Goal: Register for event/course

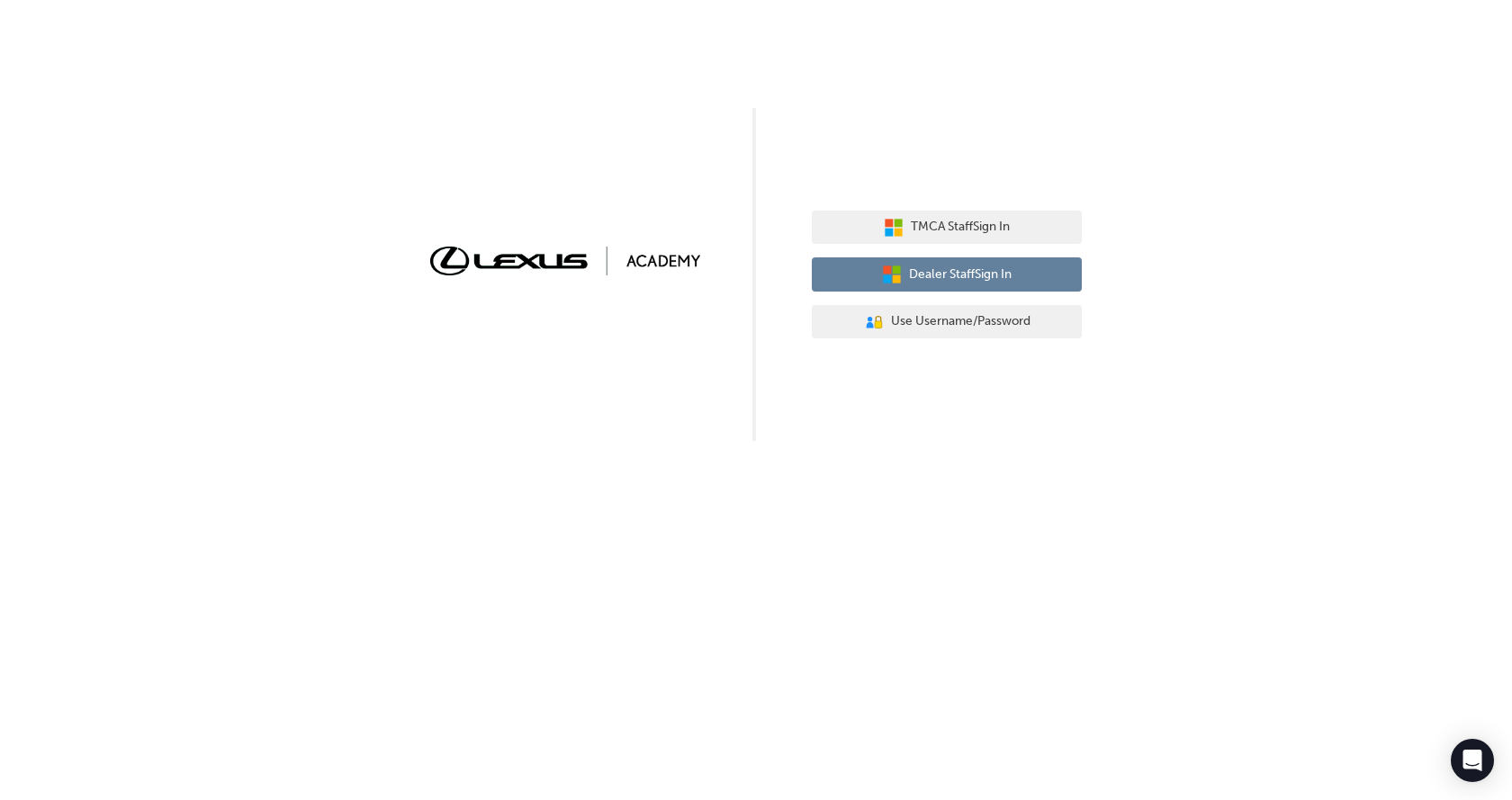
click at [990, 286] on button "Dealer Staff Sign In" at bounding box center [946, 274] width 270 height 34
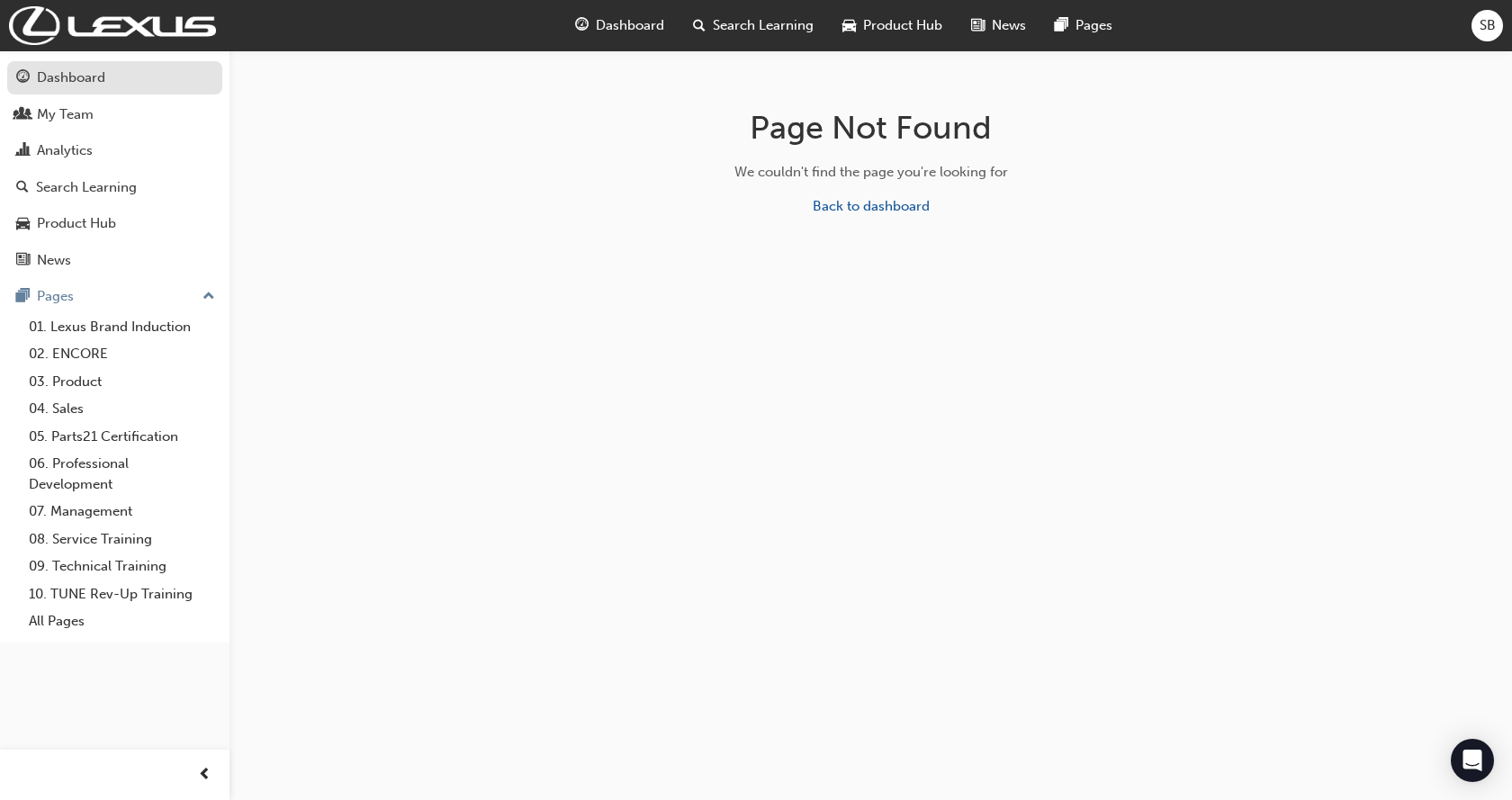
click at [54, 74] on div "Dashboard" at bounding box center [71, 78] width 69 height 21
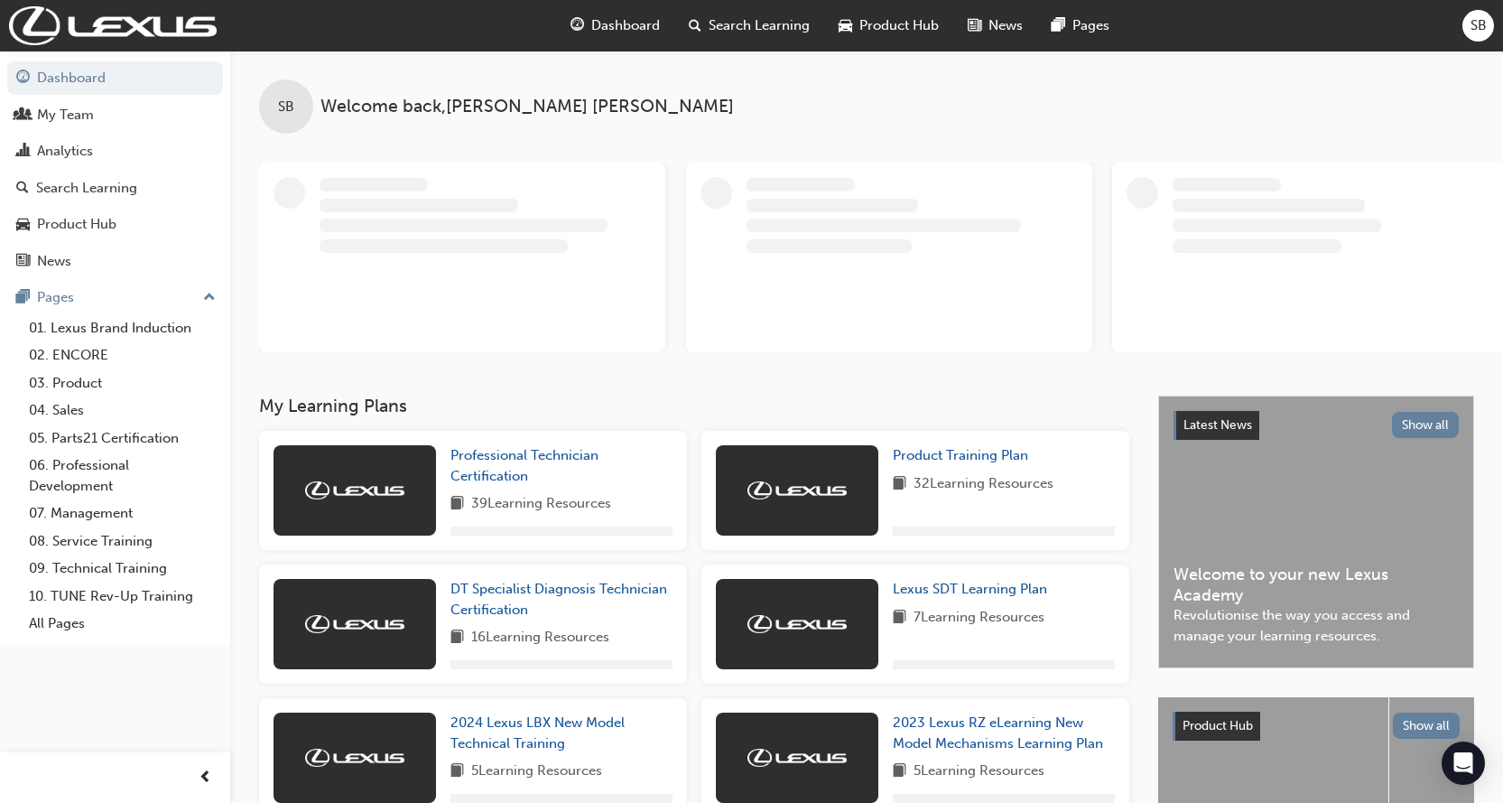
click at [745, 15] on span "Search Learning" at bounding box center [759, 25] width 101 height 21
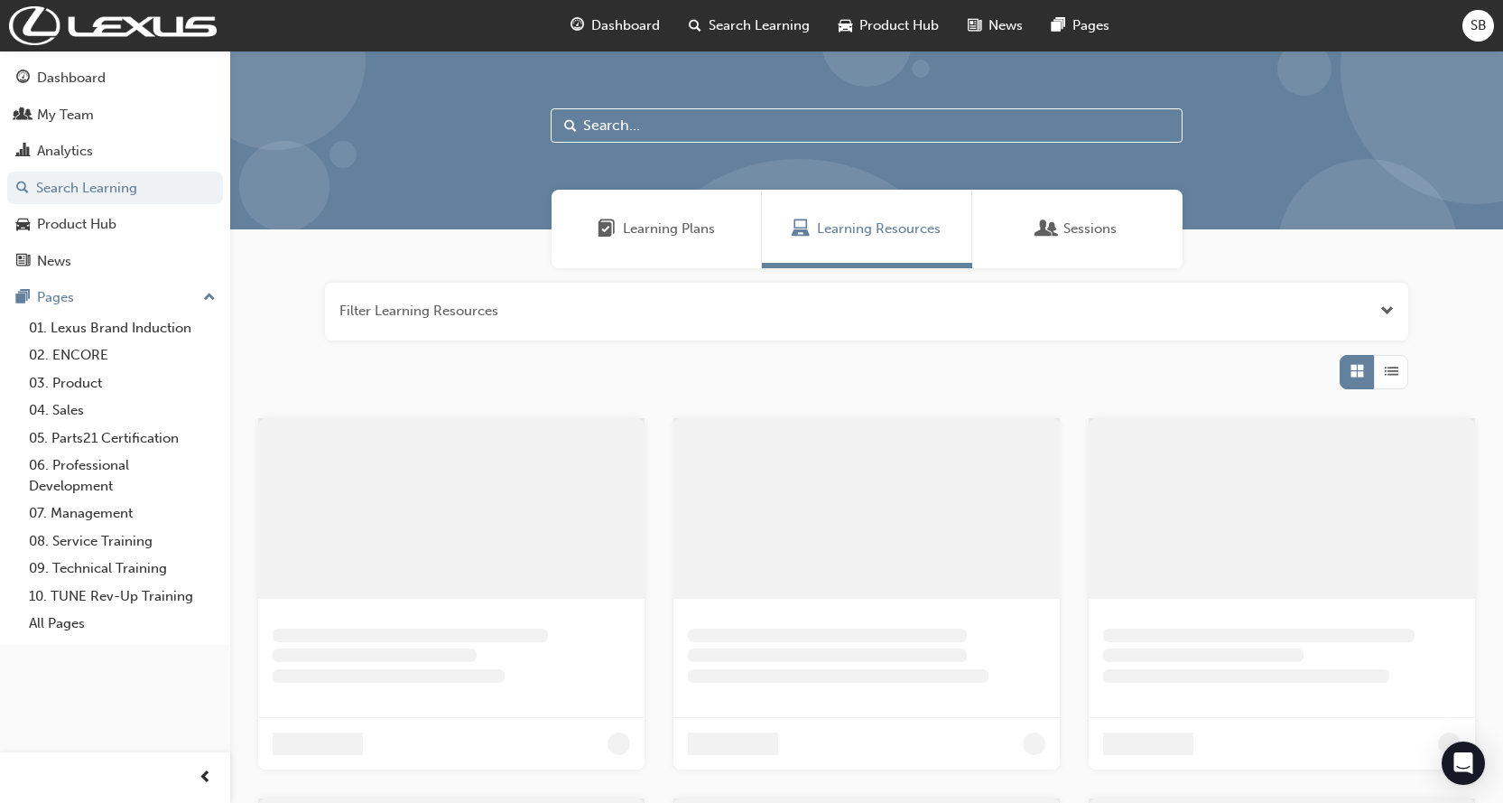
click at [629, 120] on input "text" at bounding box center [867, 125] width 632 height 34
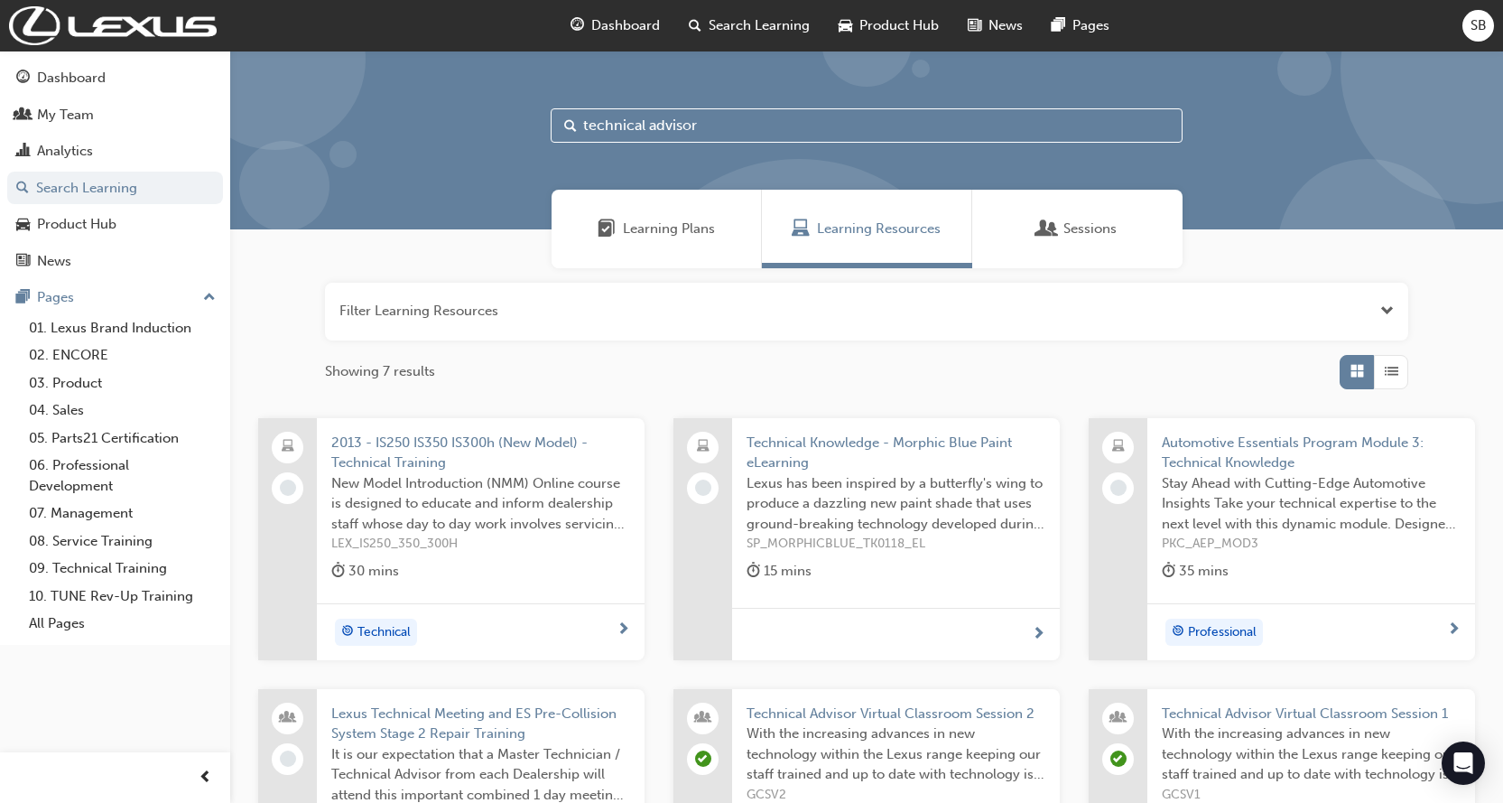
type input "technical advisor"
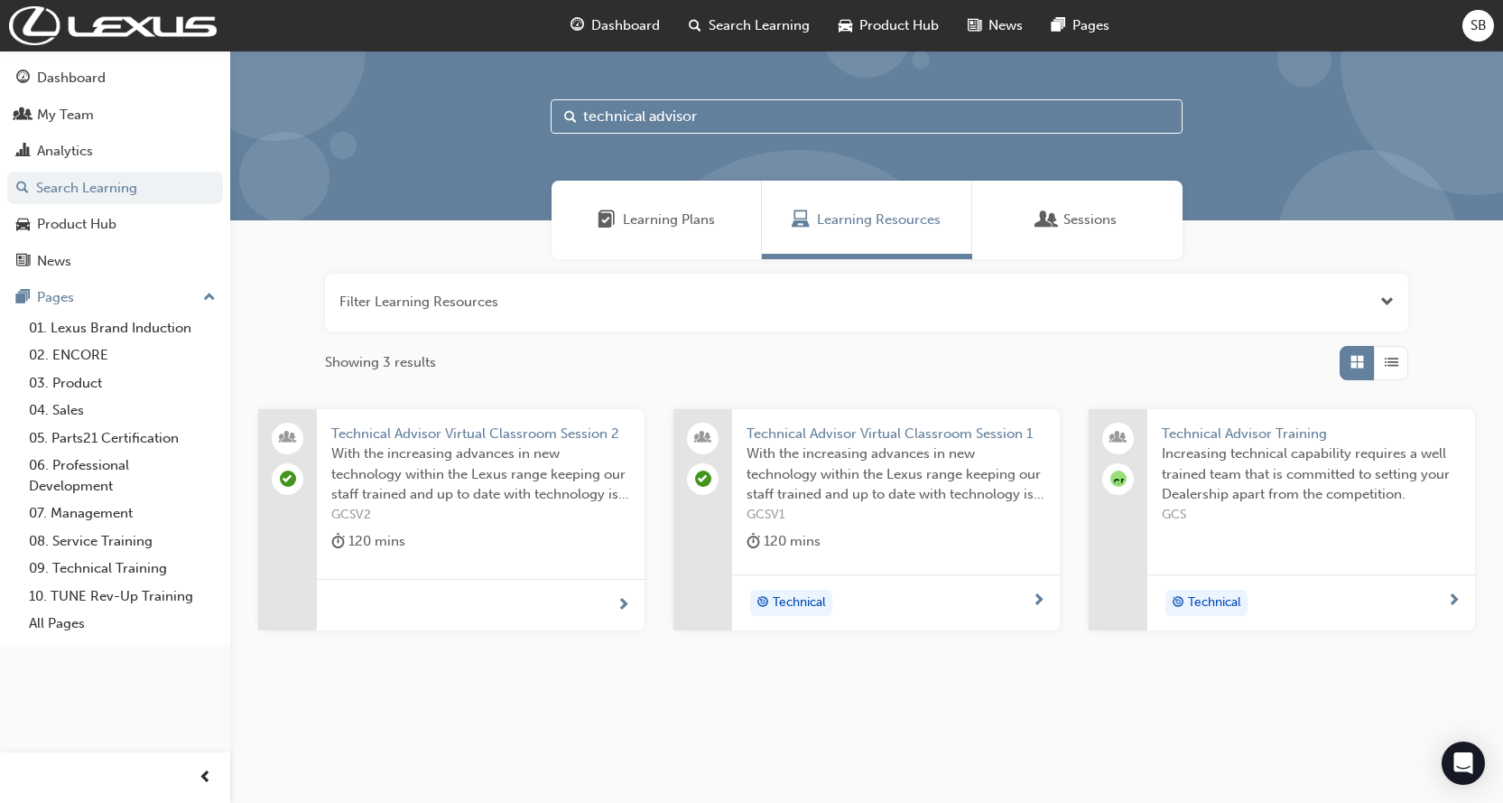
scroll to position [12, 0]
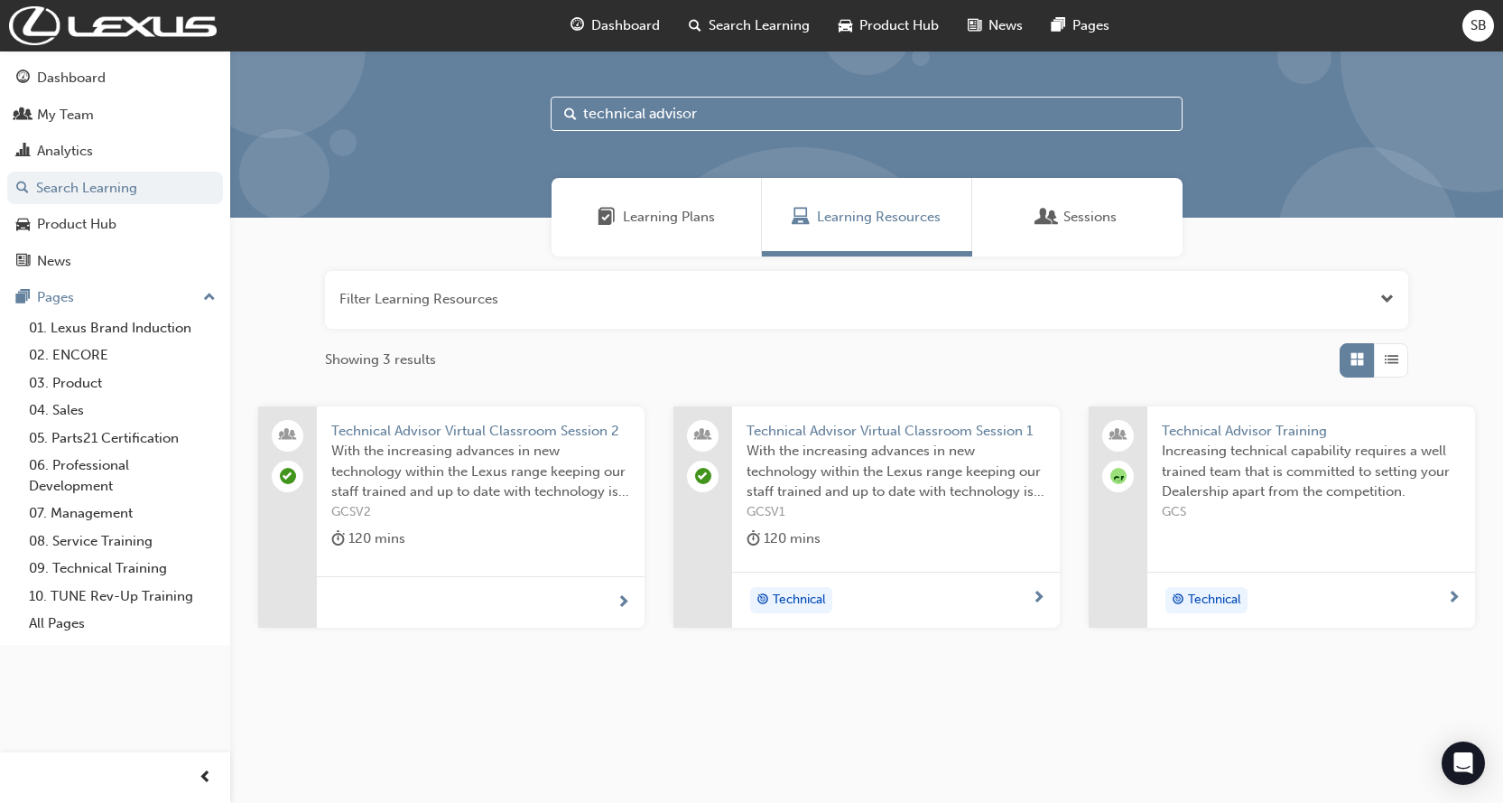
click at [689, 234] on div "Learning Plans" at bounding box center [657, 217] width 210 height 79
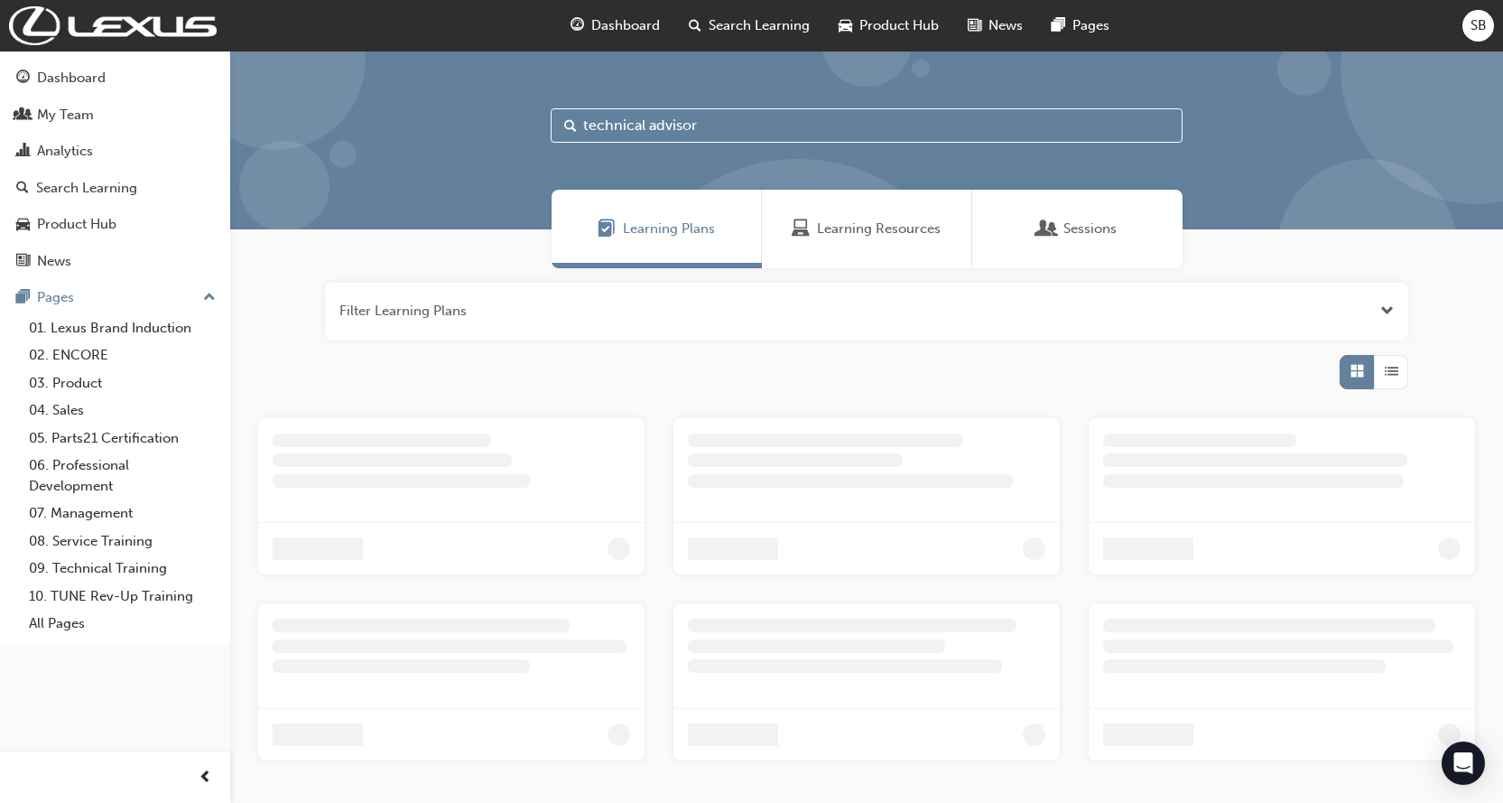
click at [1071, 230] on span "Sessions" at bounding box center [1090, 228] width 53 height 21
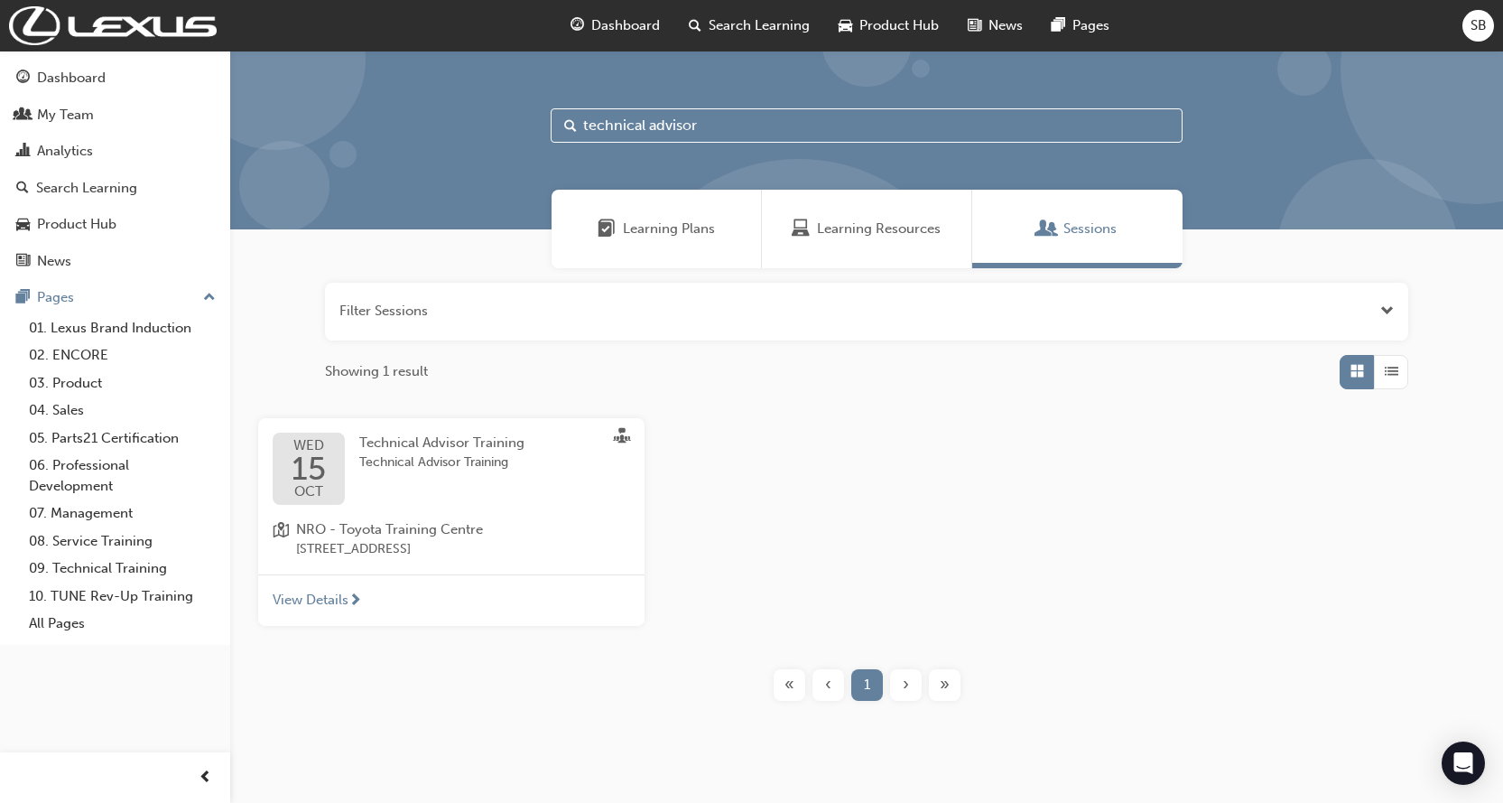
click at [432, 489] on div "Technical Advisor Training Technical Advisor Training" at bounding box center [456, 468] width 194 height 72
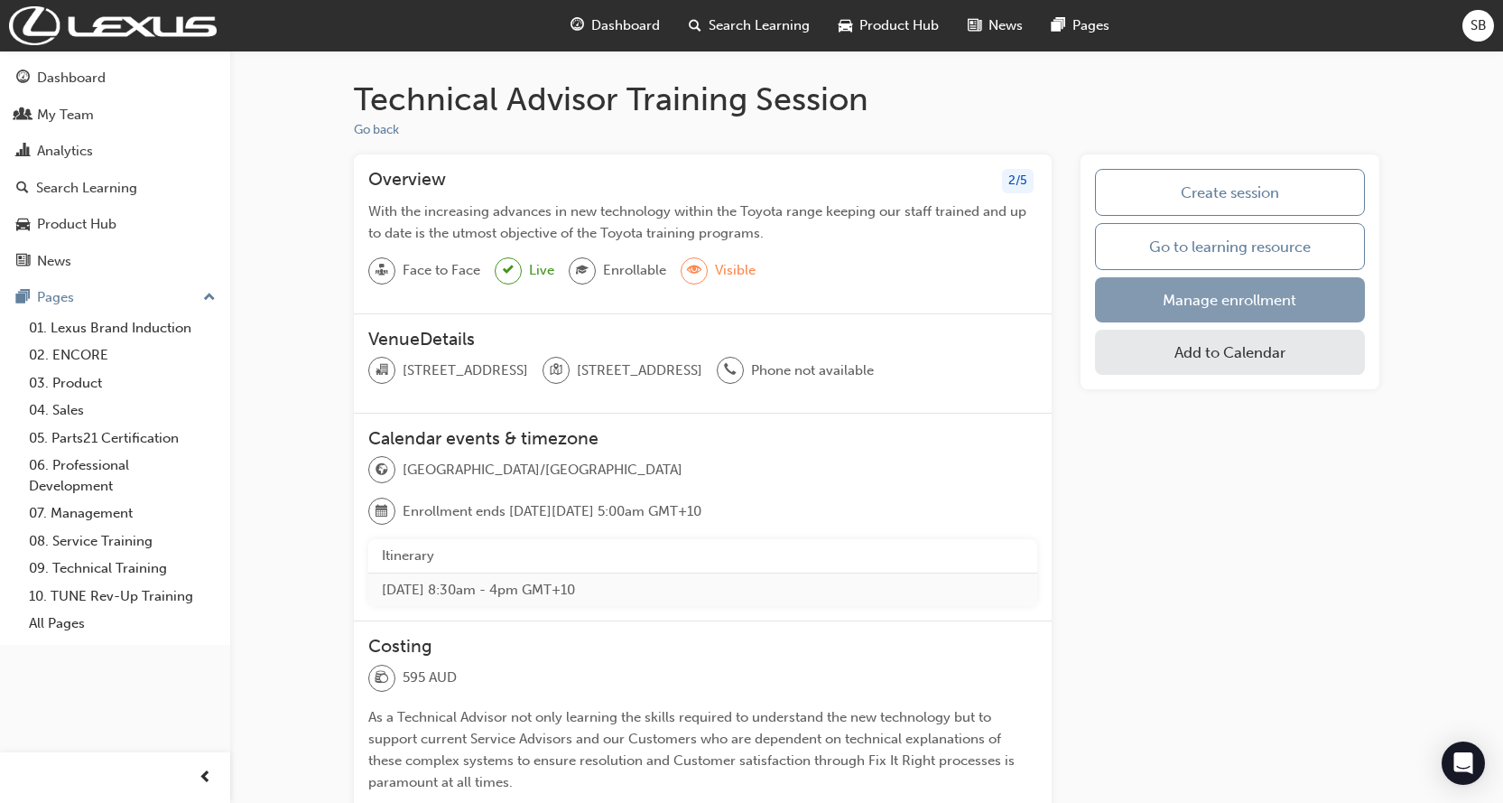
click at [1259, 311] on link "Manage enrollment" at bounding box center [1230, 299] width 270 height 45
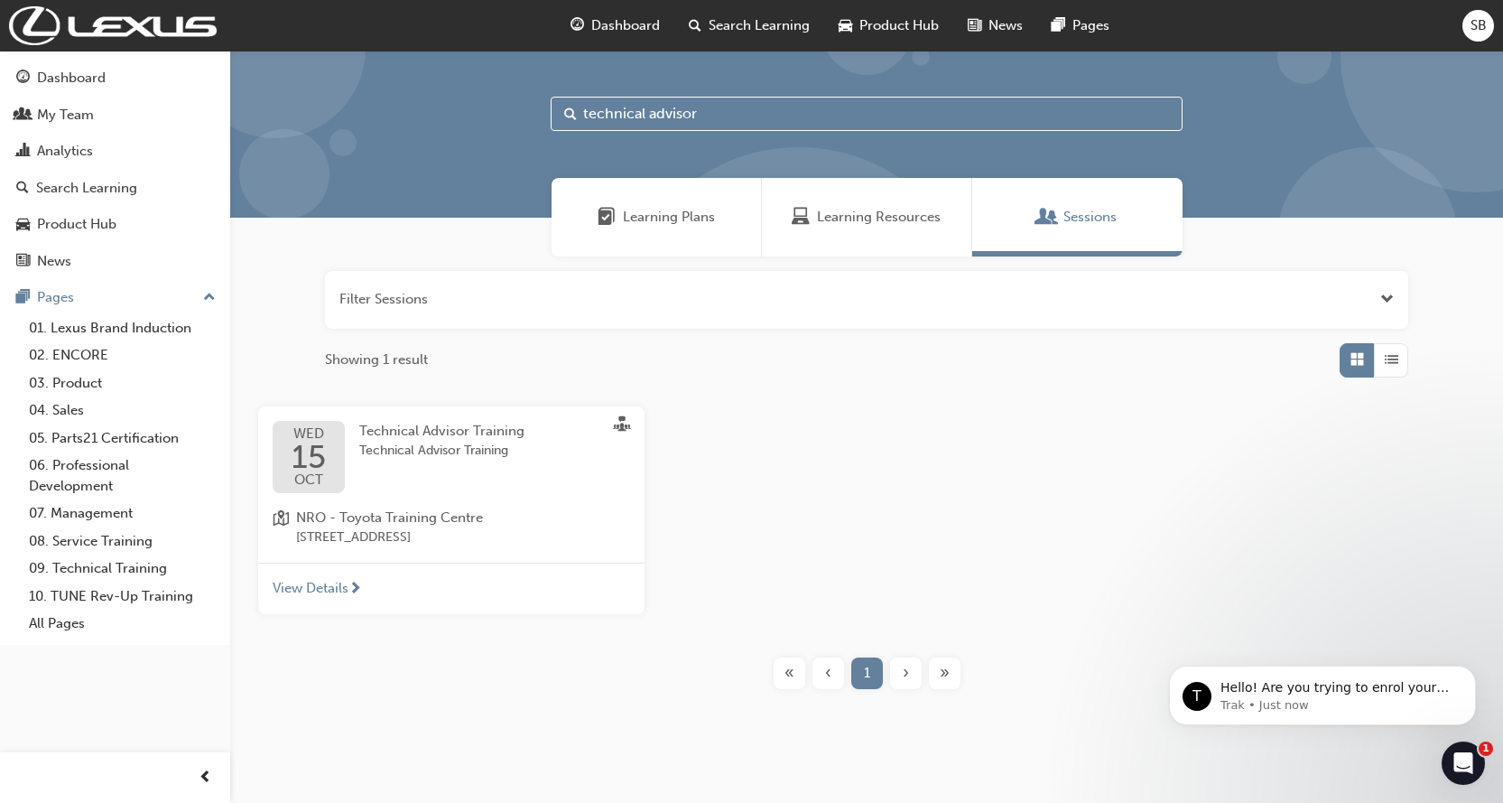
scroll to position [15, 0]
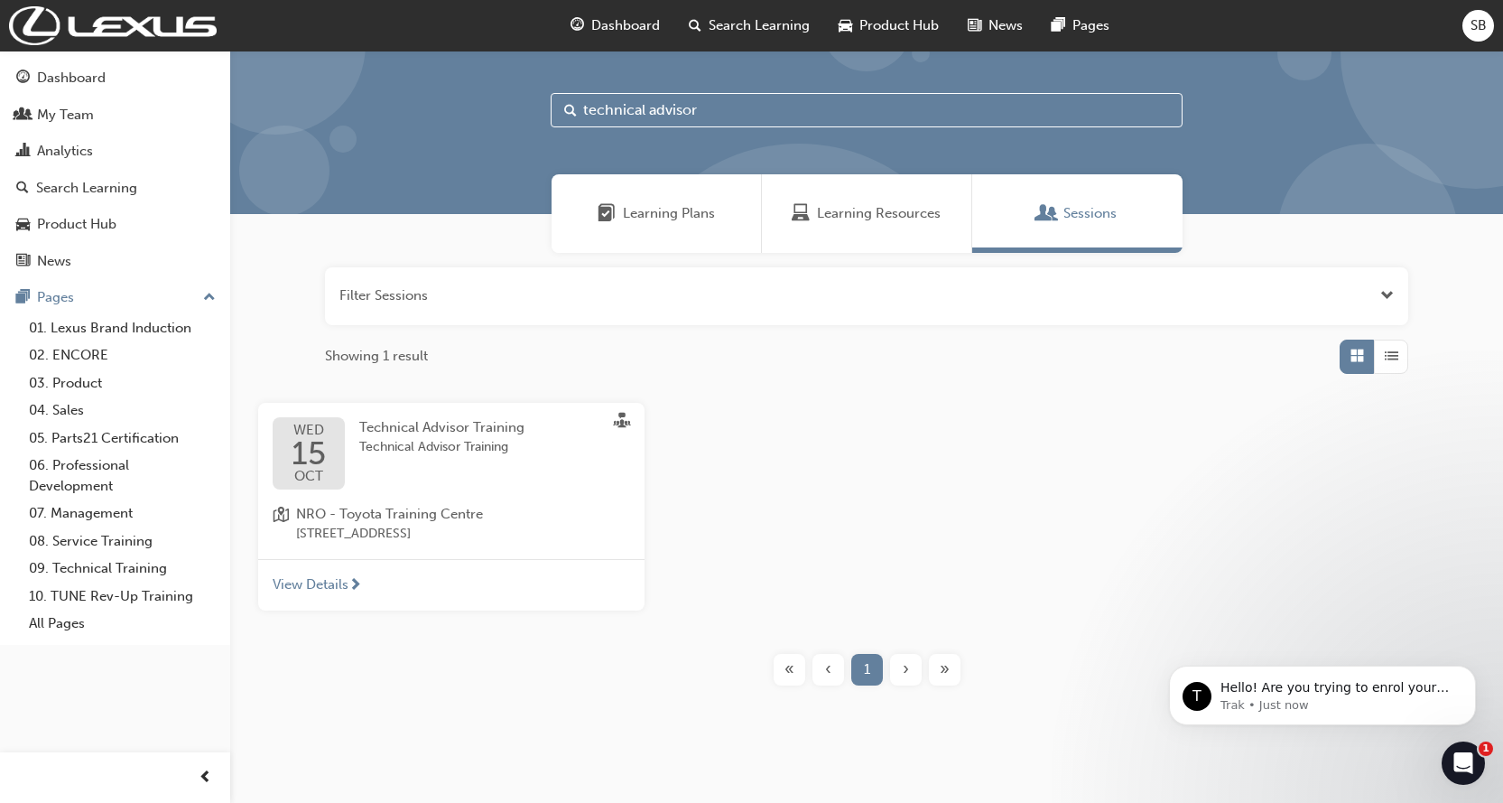
click at [1398, 361] on span "List" at bounding box center [1392, 356] width 14 height 21
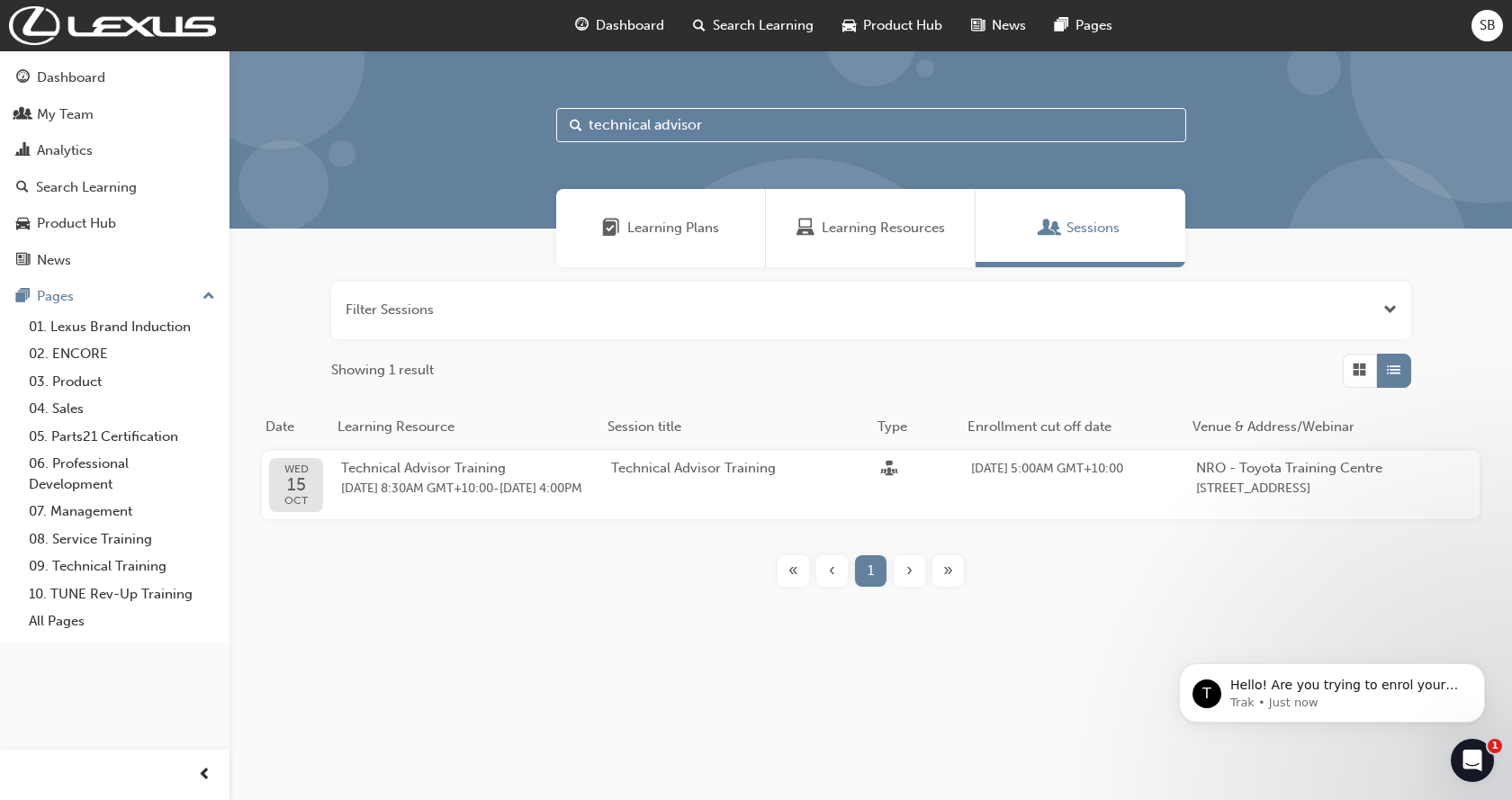
click at [1367, 366] on div "button" at bounding box center [1360, 371] width 34 height 34
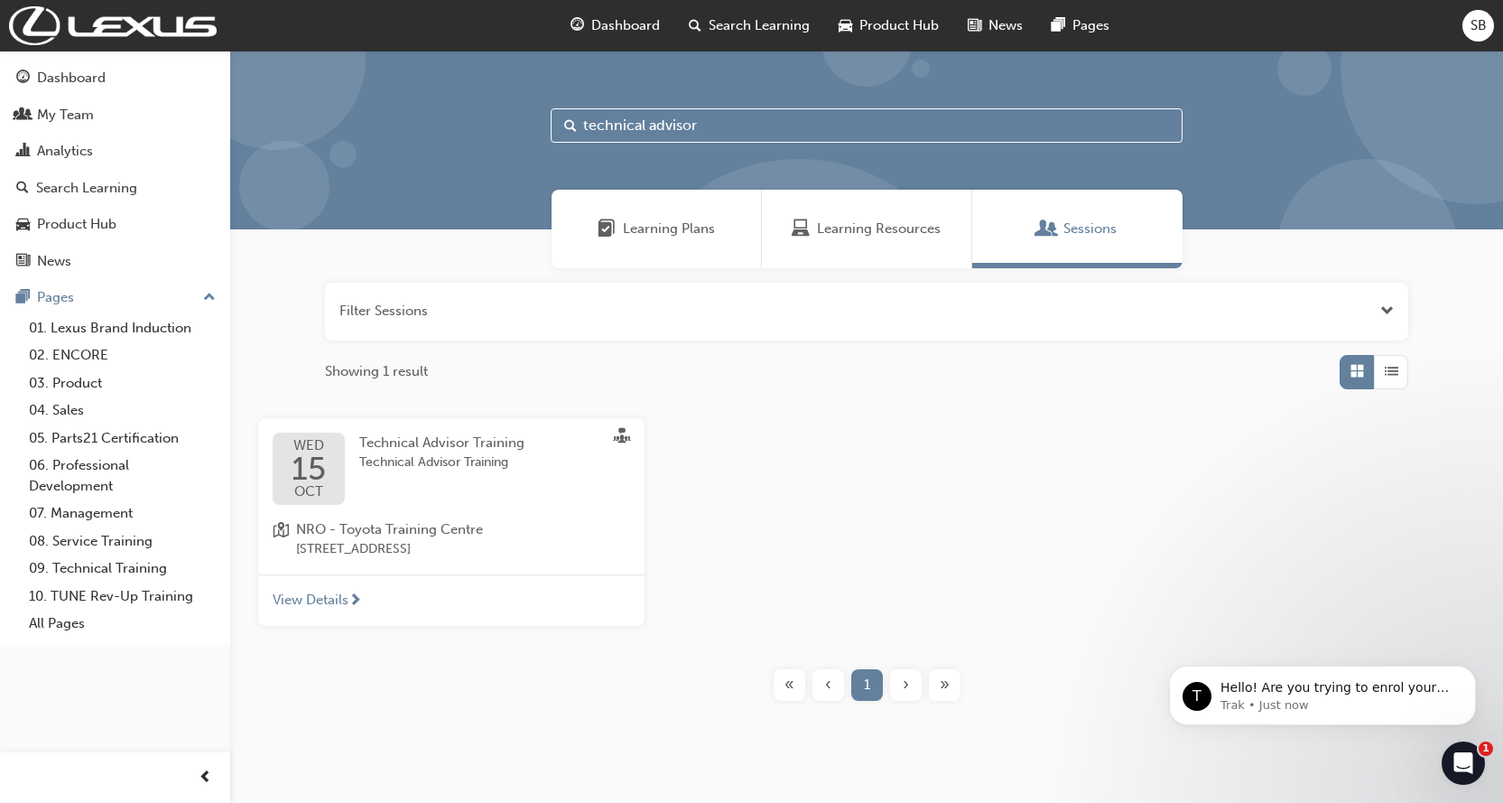
click at [313, 492] on span "OCT" at bounding box center [309, 492] width 34 height 14
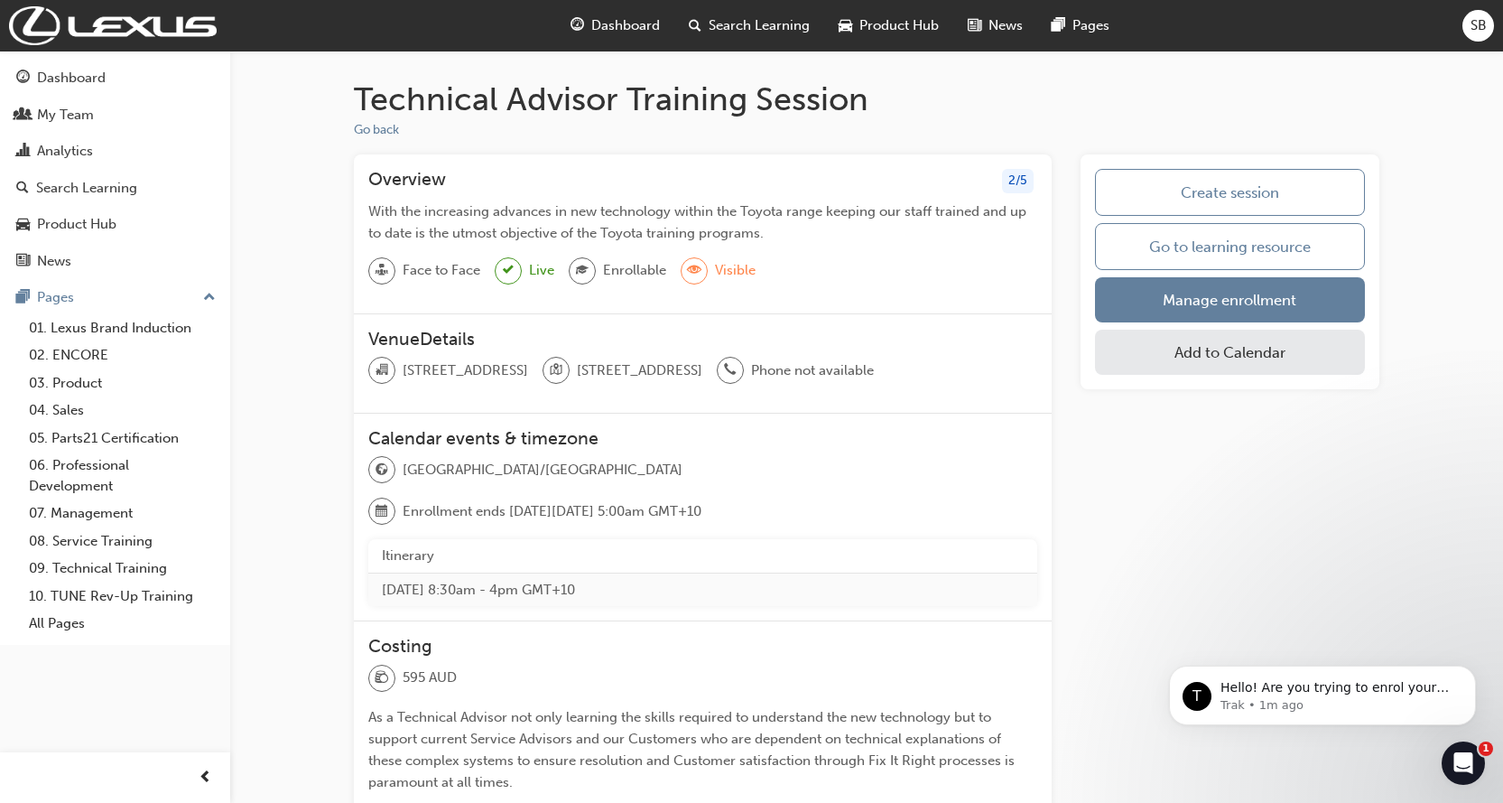
click at [1001, 301] on div "Overview 2 / 5 With the increasing advances in new technology within the Toyota…" at bounding box center [703, 234] width 698 height 160
click at [1184, 301] on link "Manage enrollment" at bounding box center [1230, 299] width 270 height 45
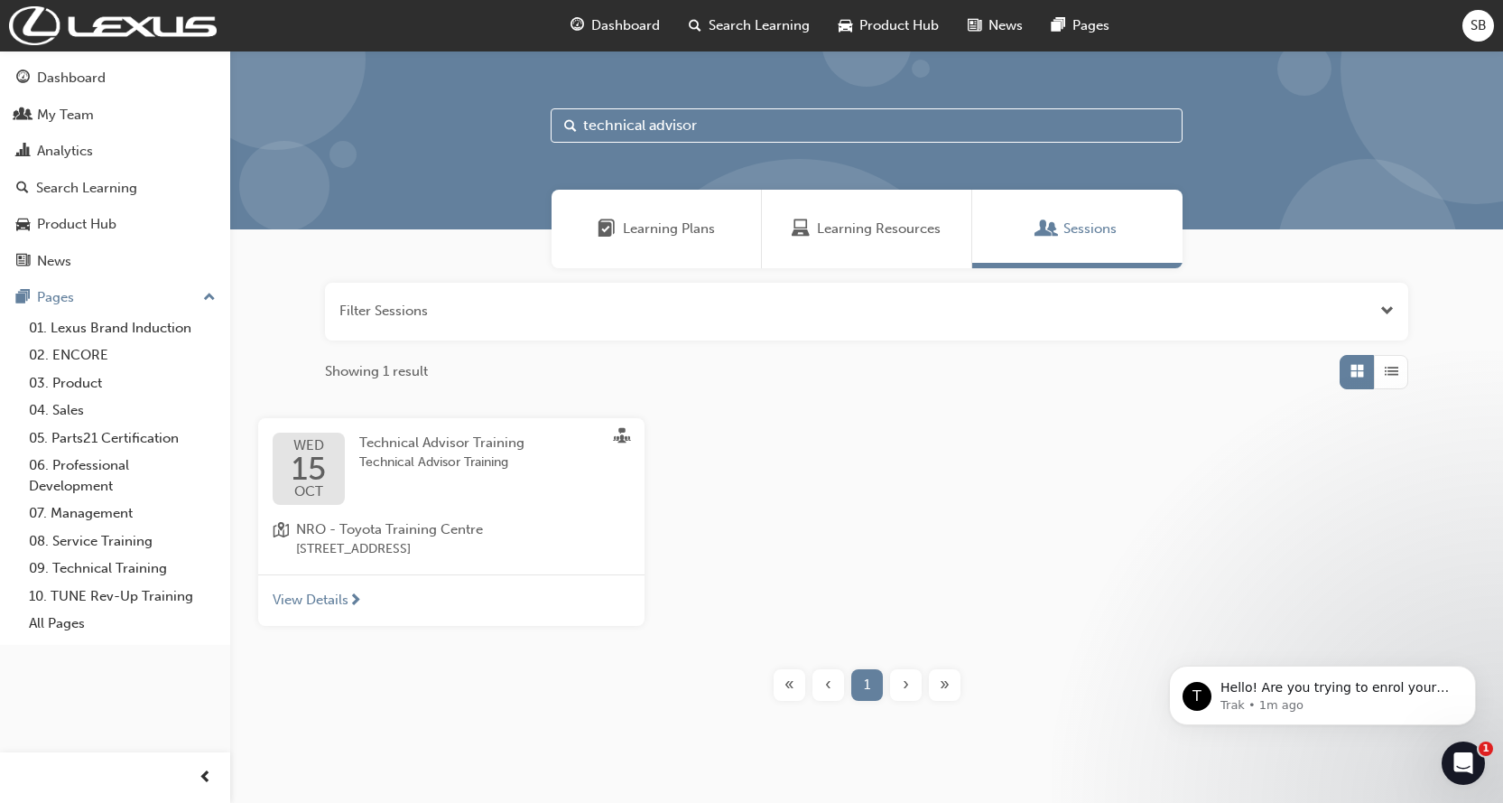
click at [518, 489] on div "Technical Advisor Training Technical Advisor Training" at bounding box center [456, 468] width 194 height 72
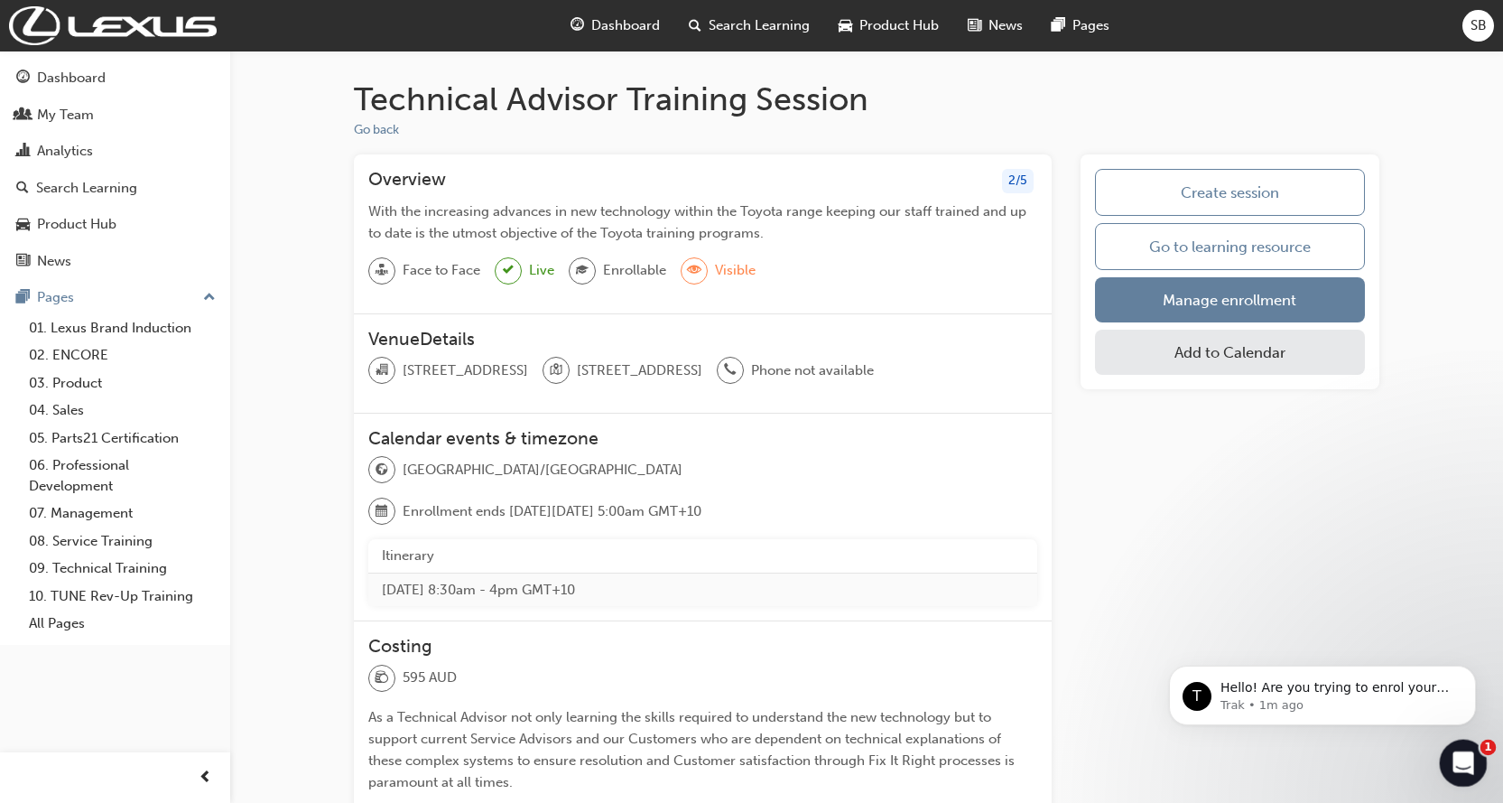
click at [1463, 756] on icon "Open Intercom Messenger" at bounding box center [1461, 761] width 30 height 30
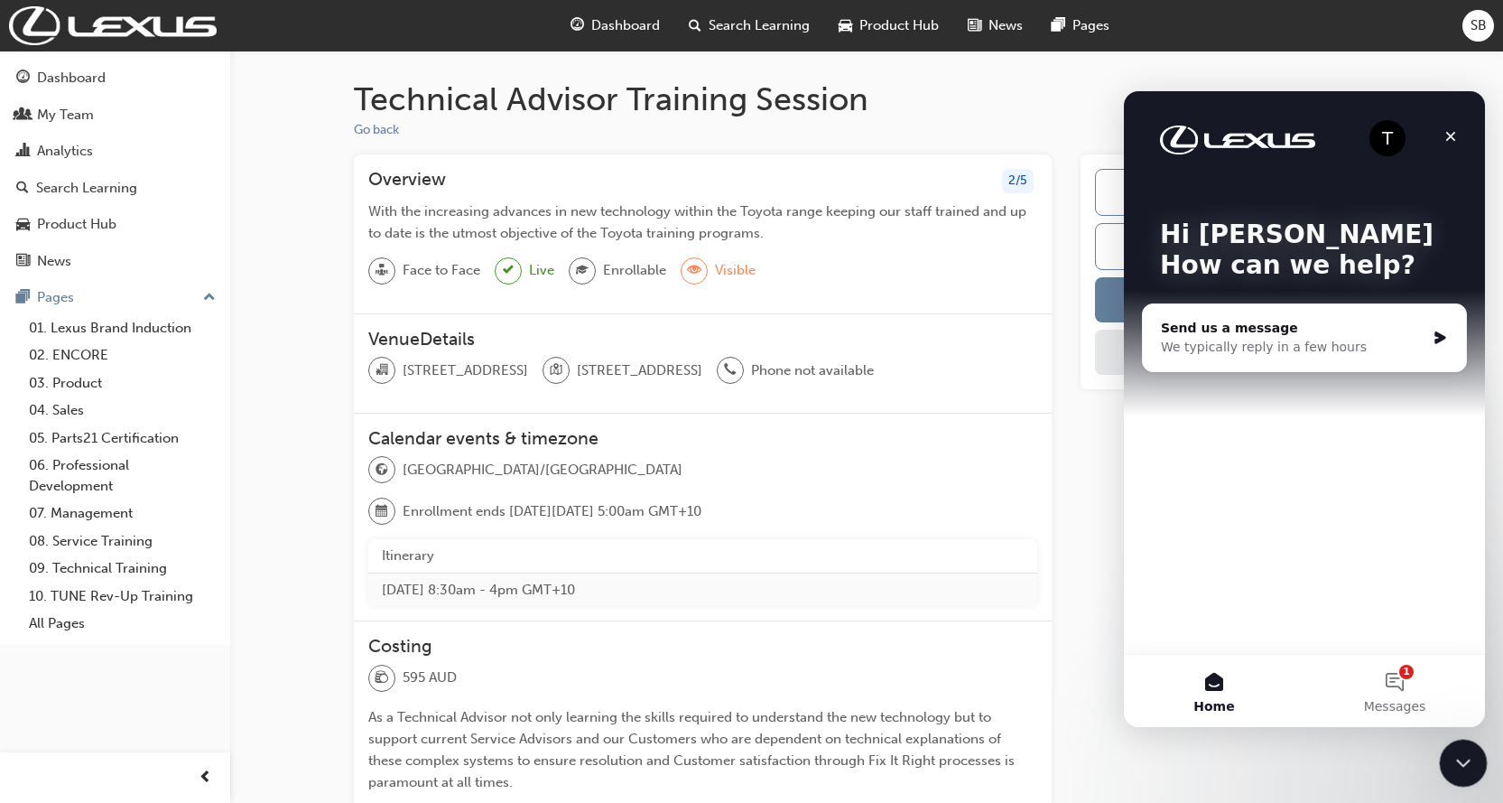
click at [1463, 756] on icon "Close Intercom Messenger" at bounding box center [1461, 760] width 22 height 22
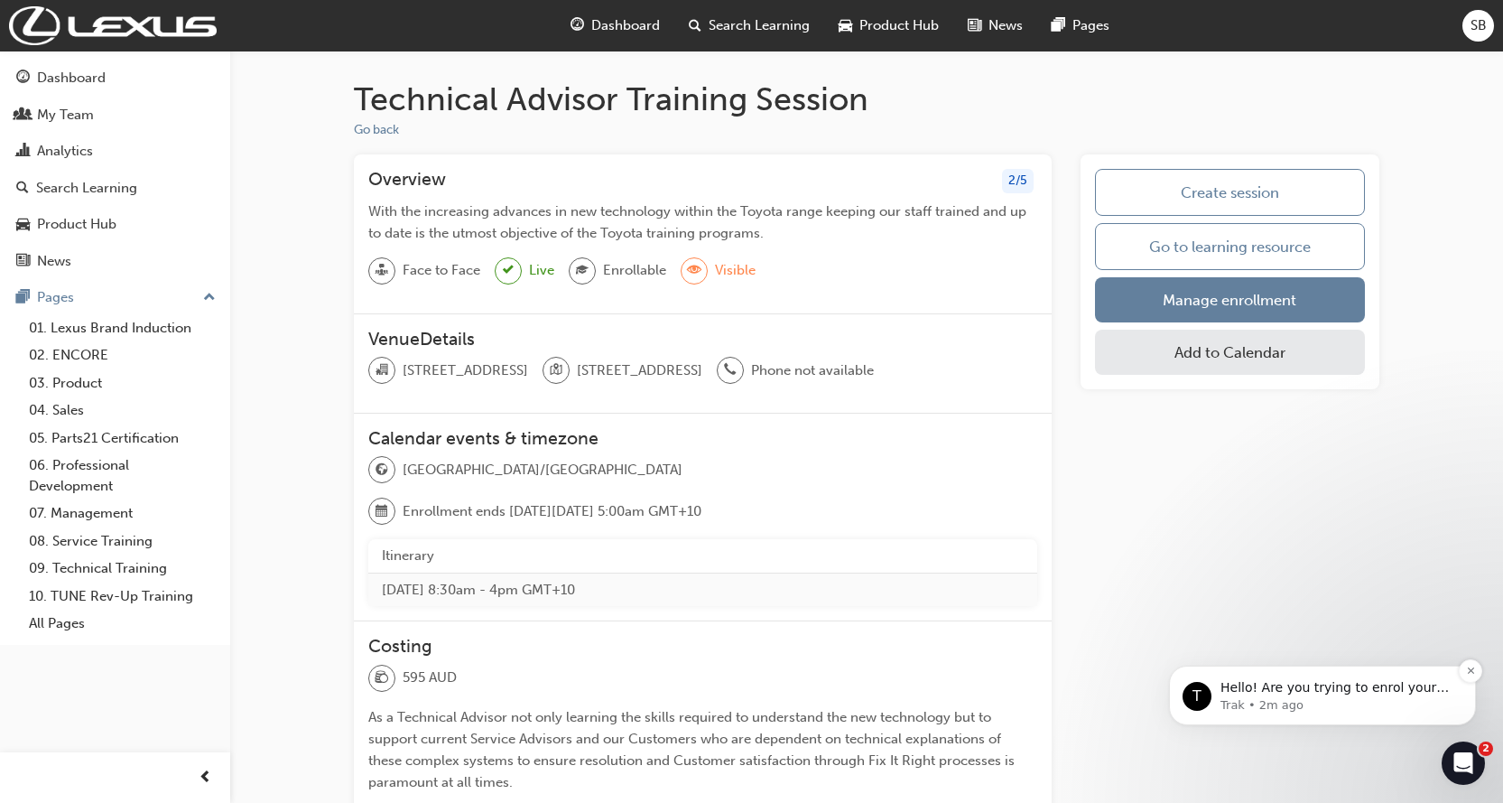
click at [1248, 699] on p "Trak • 2m ago" at bounding box center [1337, 705] width 233 height 16
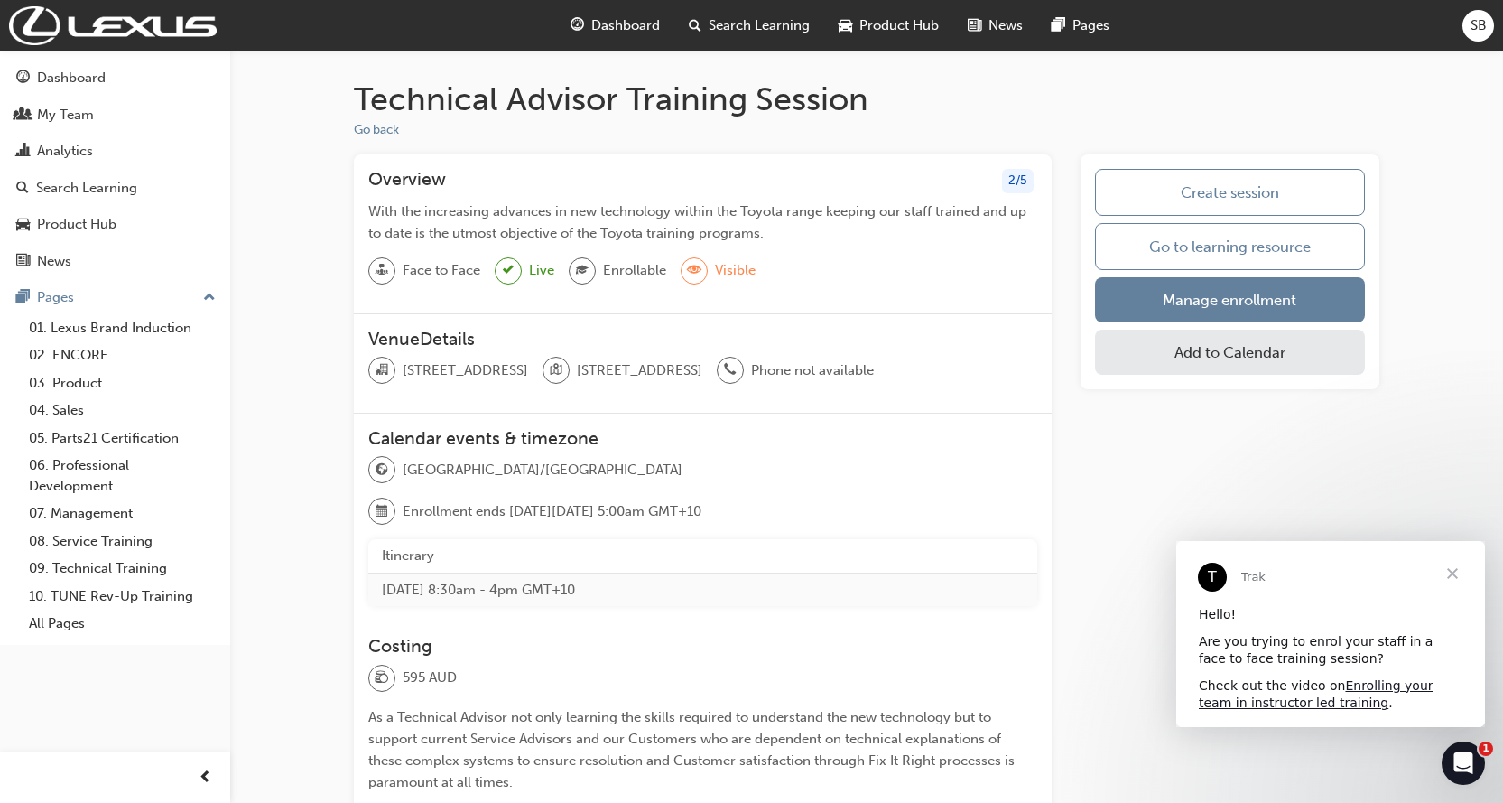
click at [1455, 570] on span "Close" at bounding box center [1452, 573] width 65 height 65
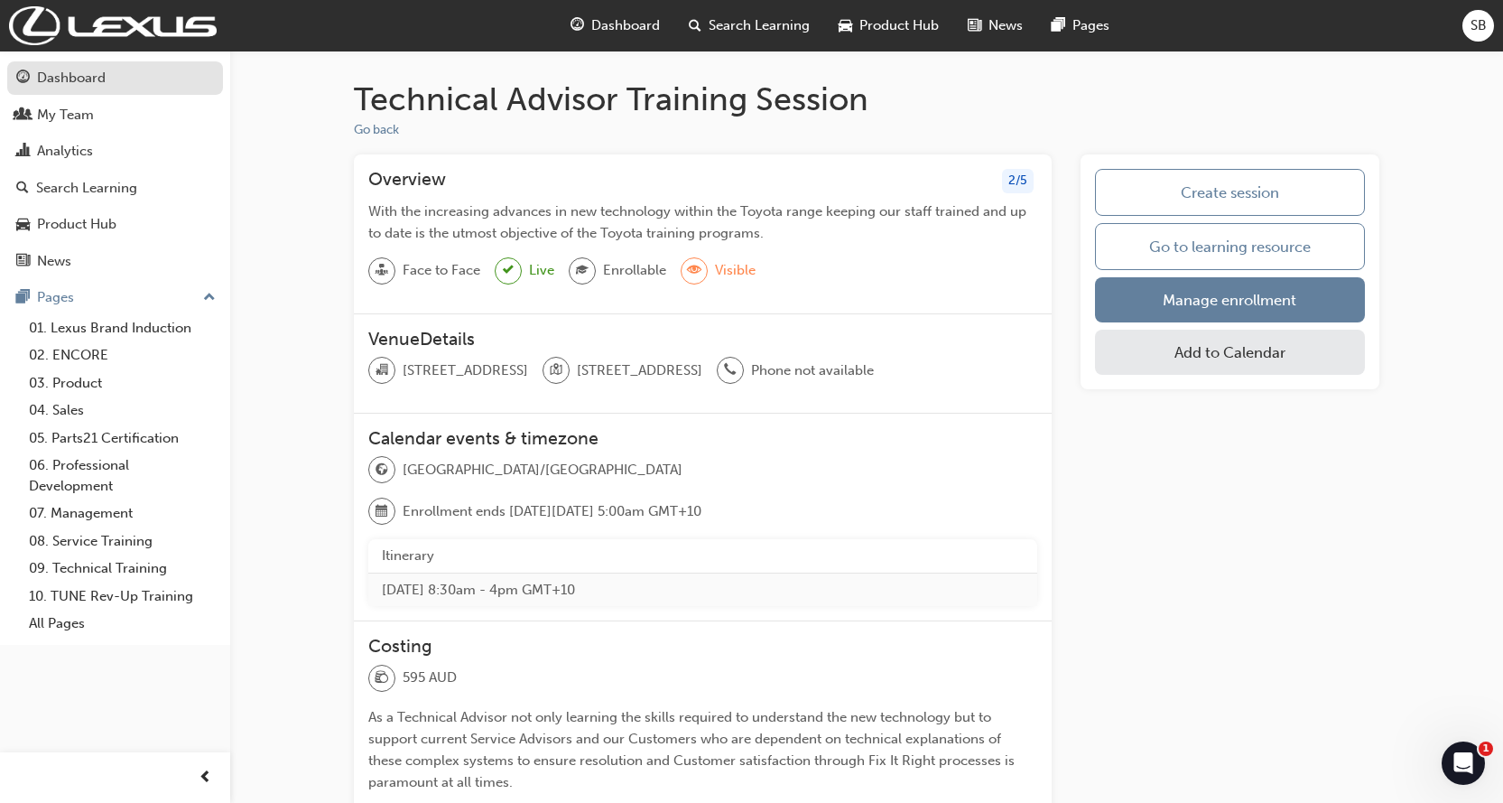
click at [91, 83] on div "Dashboard" at bounding box center [71, 78] width 69 height 21
click at [91, 78] on div "Dashboard" at bounding box center [71, 78] width 69 height 21
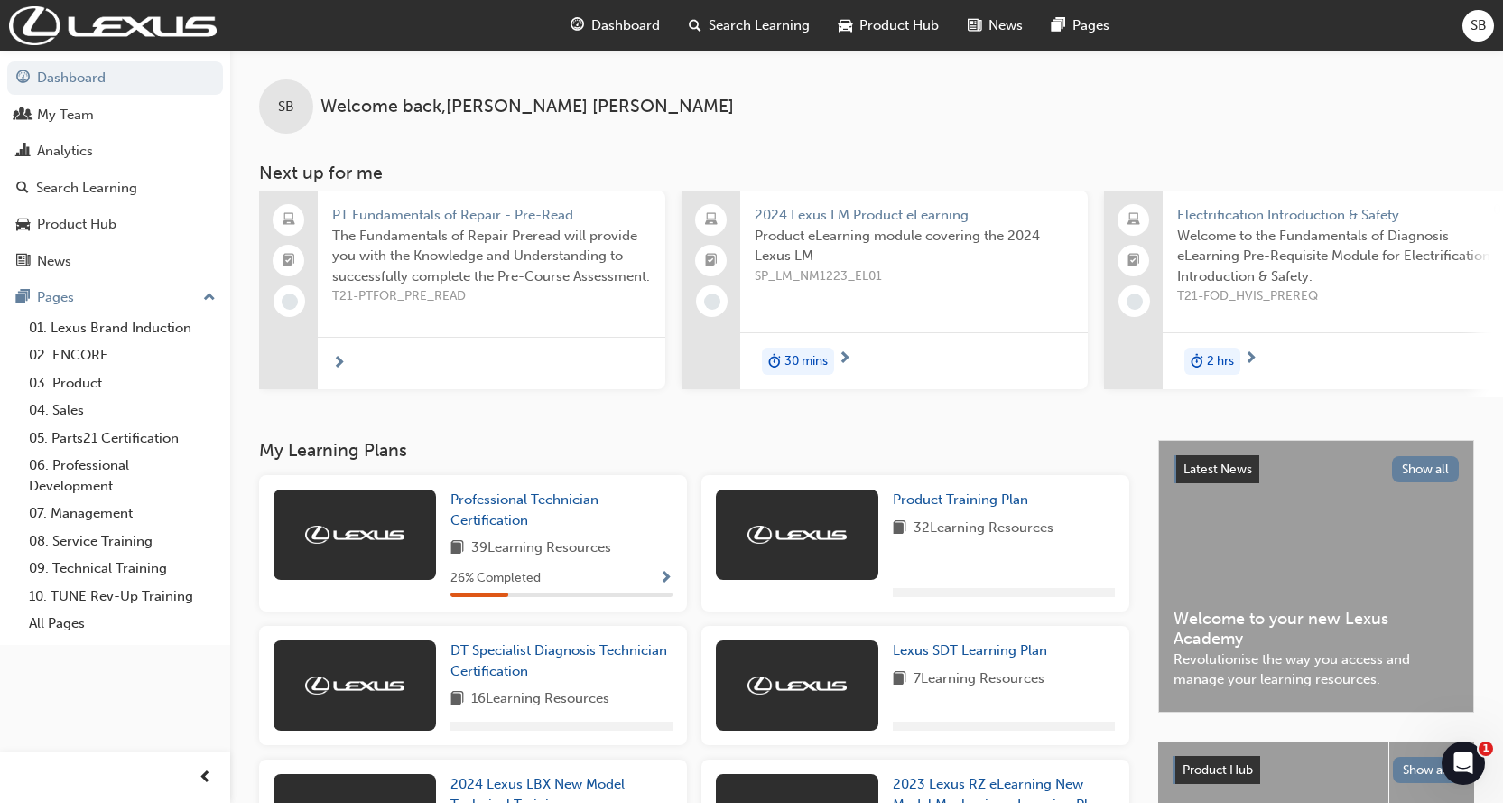
click at [765, 18] on span "Search Learning" at bounding box center [759, 25] width 101 height 21
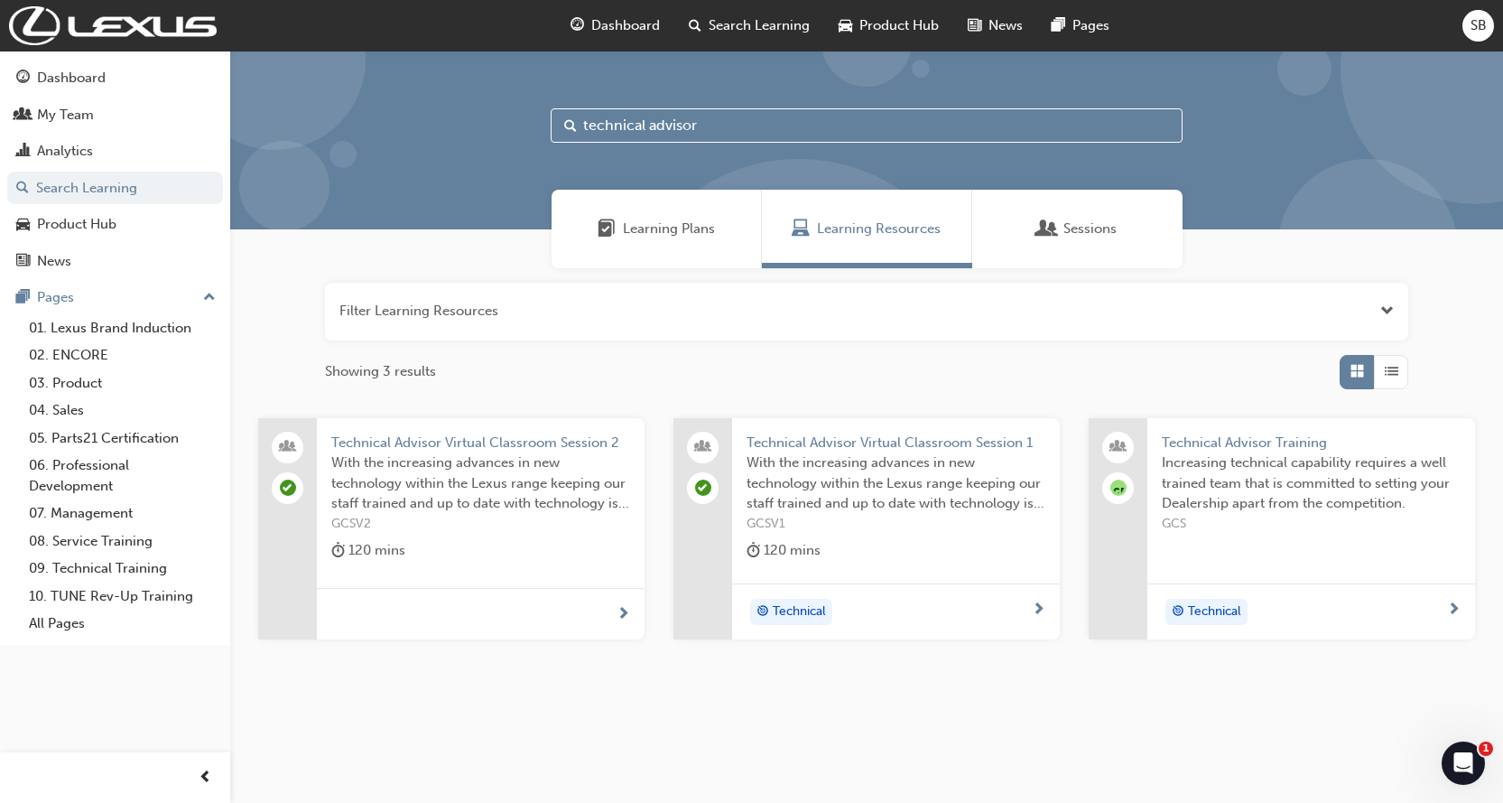
click at [1060, 252] on div "Sessions" at bounding box center [1077, 229] width 210 height 79
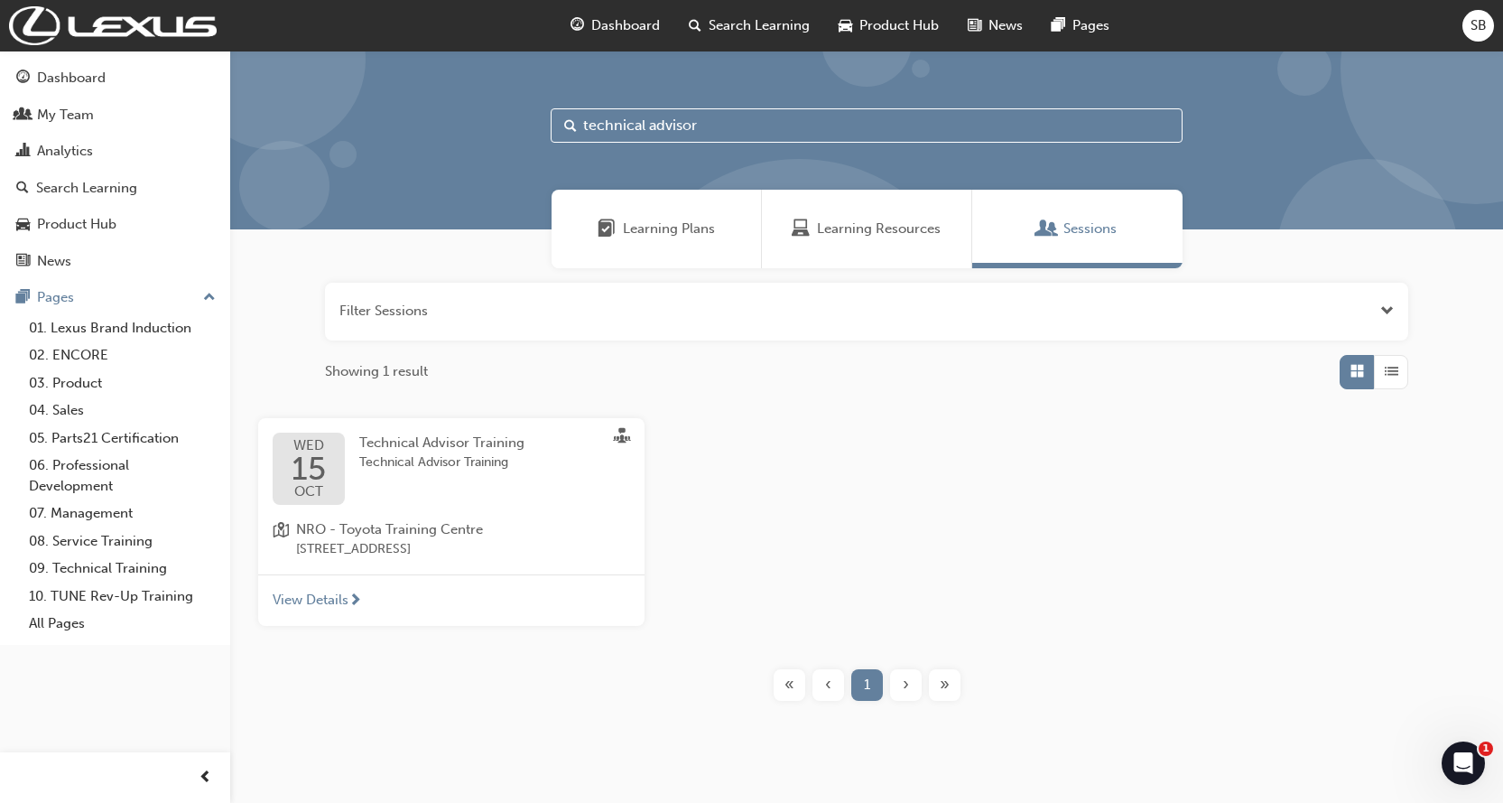
click at [382, 492] on div "Technical Advisor Training Technical Advisor Training" at bounding box center [456, 468] width 194 height 72
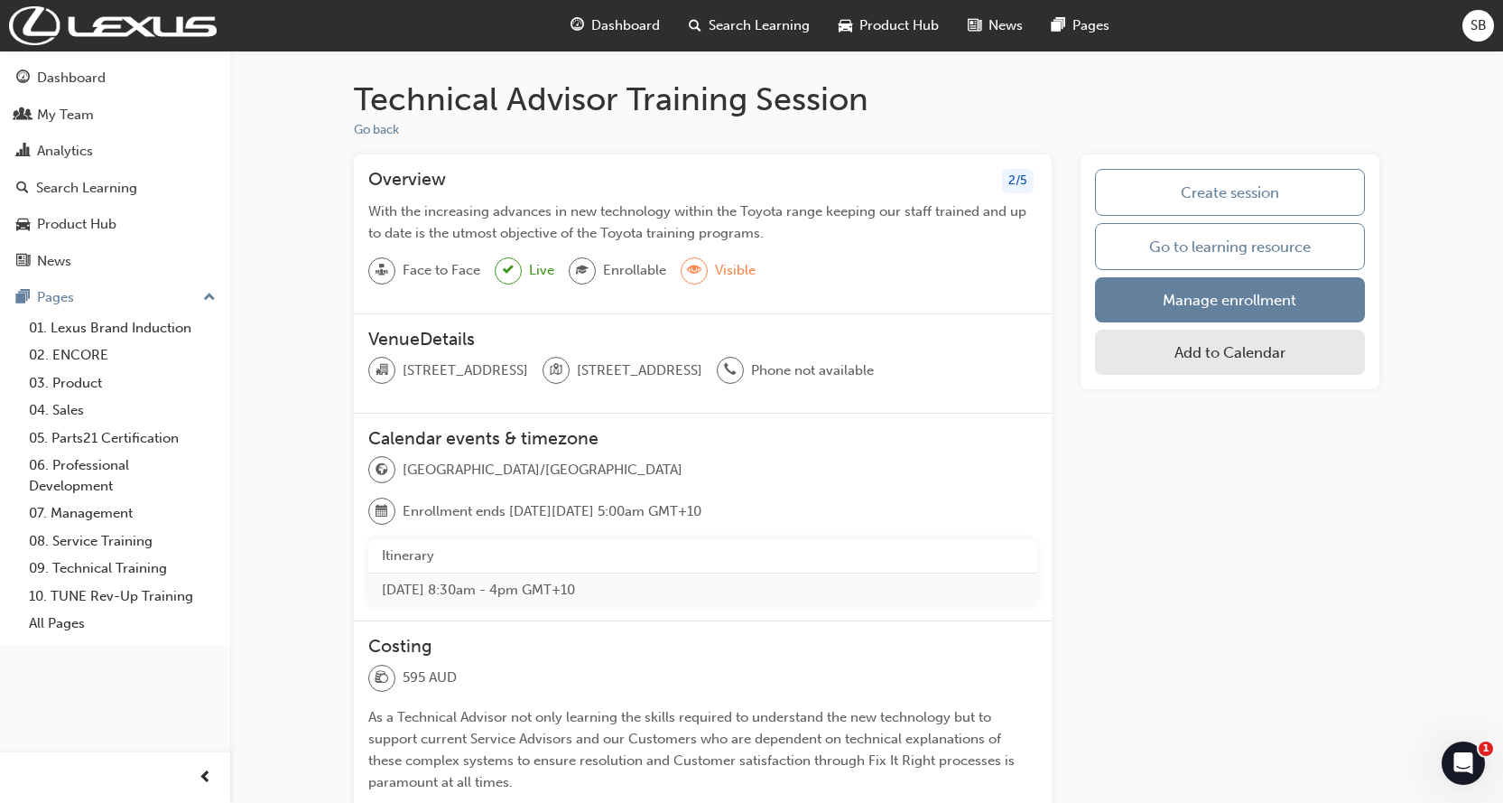
click at [377, 269] on span "sessionType_FACE_TO_FACE-icon" at bounding box center [382, 270] width 13 height 23
click at [385, 130] on button "Go back" at bounding box center [376, 130] width 45 height 21
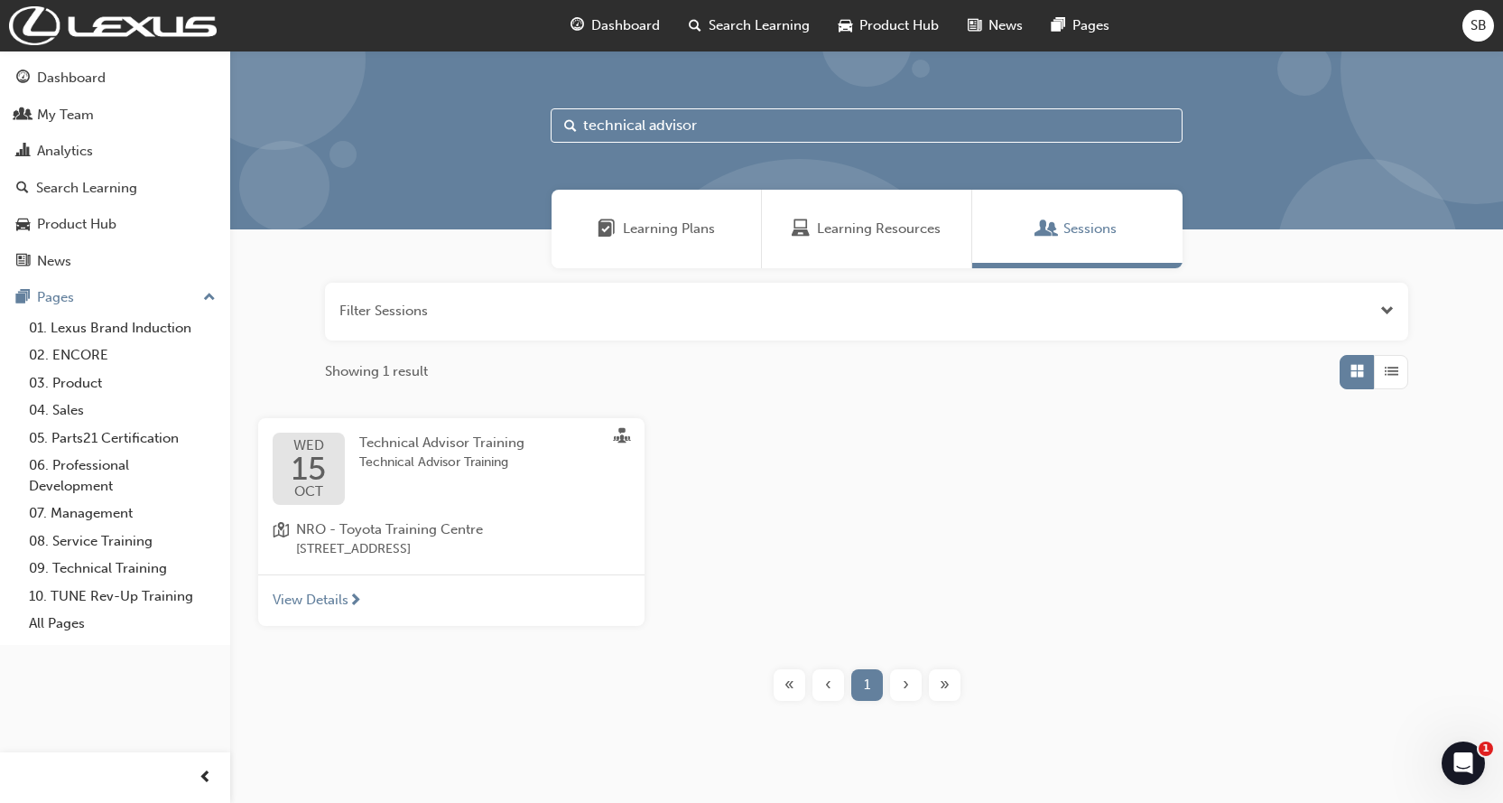
click at [308, 588] on div "View Details" at bounding box center [451, 600] width 386 height 52
click at [461, 405] on div "Filter Sessions Showing 1 result WED 15 OCT Technical Advisor Training Technica…" at bounding box center [866, 492] width 1273 height 448
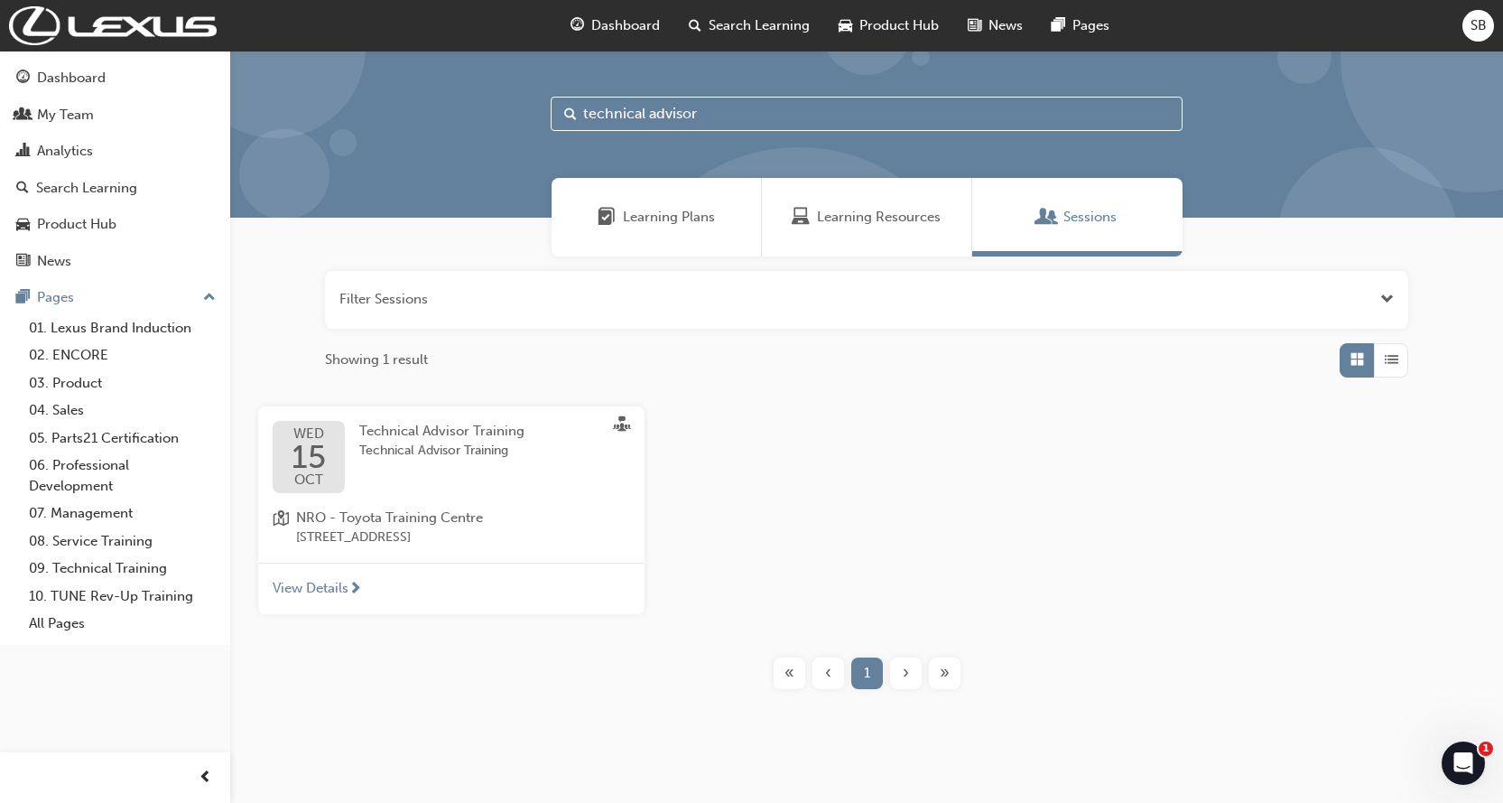
scroll to position [15, 0]
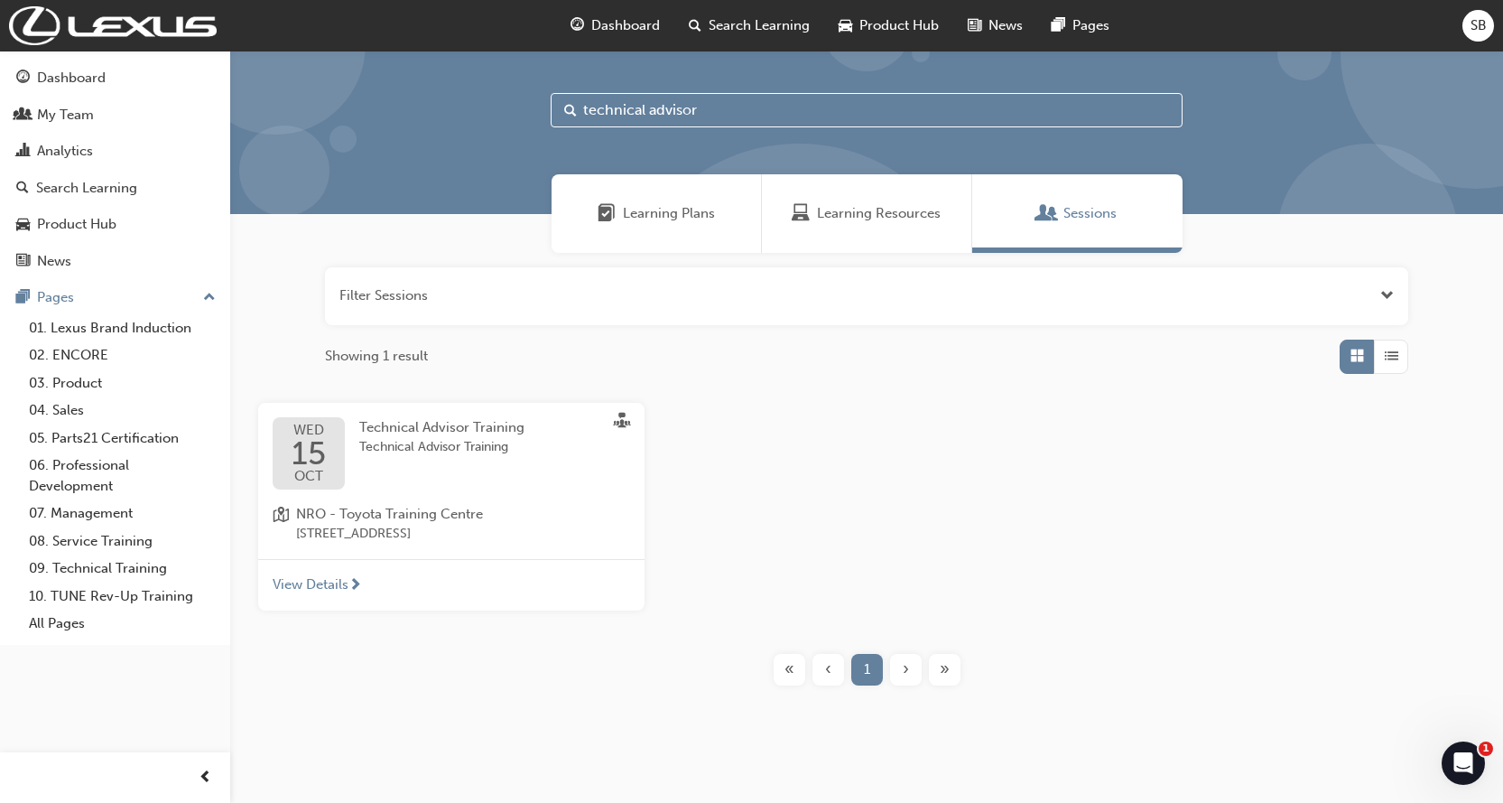
click at [406, 455] on span "Technical Advisor Training" at bounding box center [441, 447] width 165 height 21
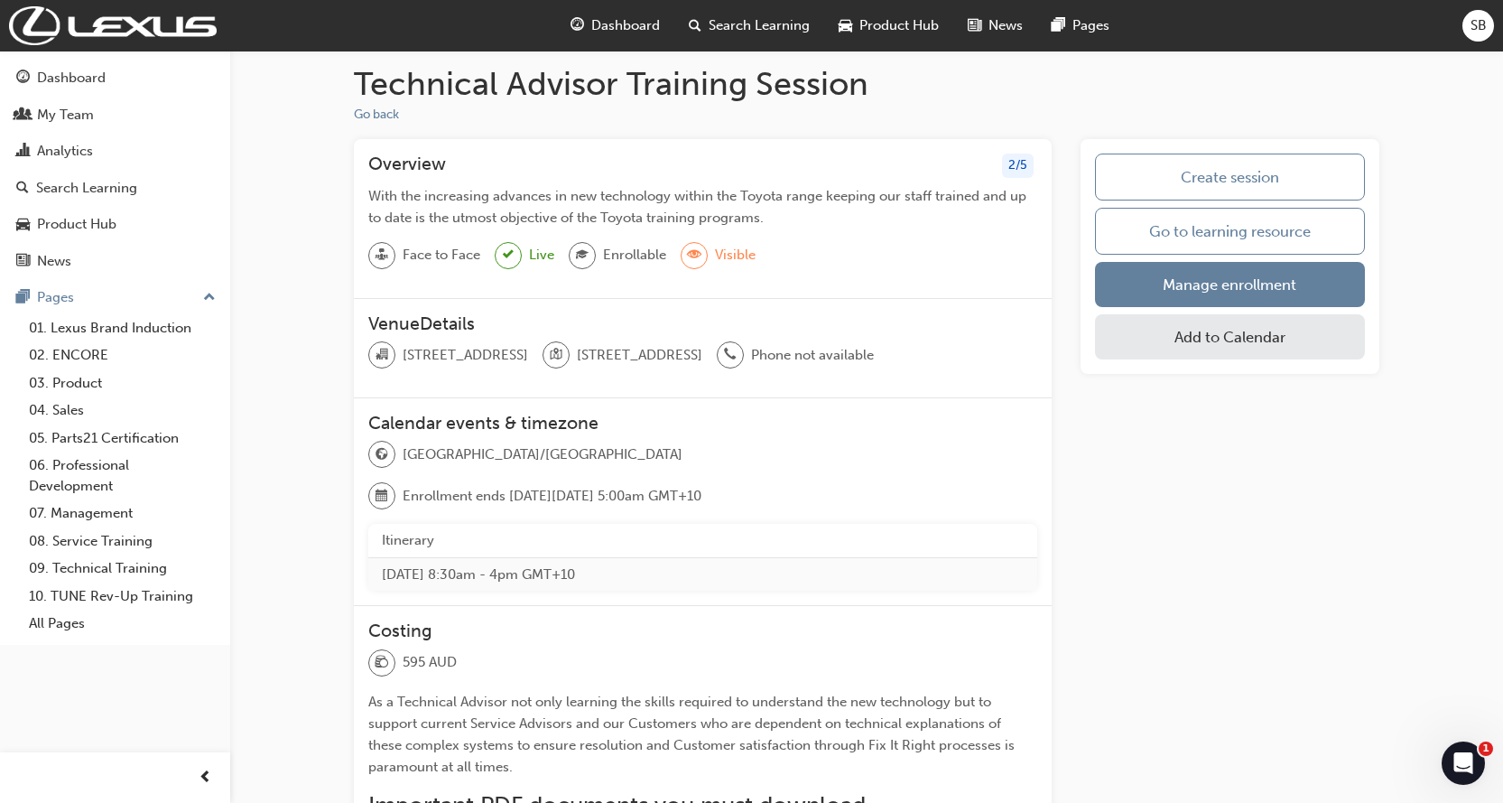
click at [995, 172] on div "Overview 2 / 5" at bounding box center [702, 169] width 669 height 32
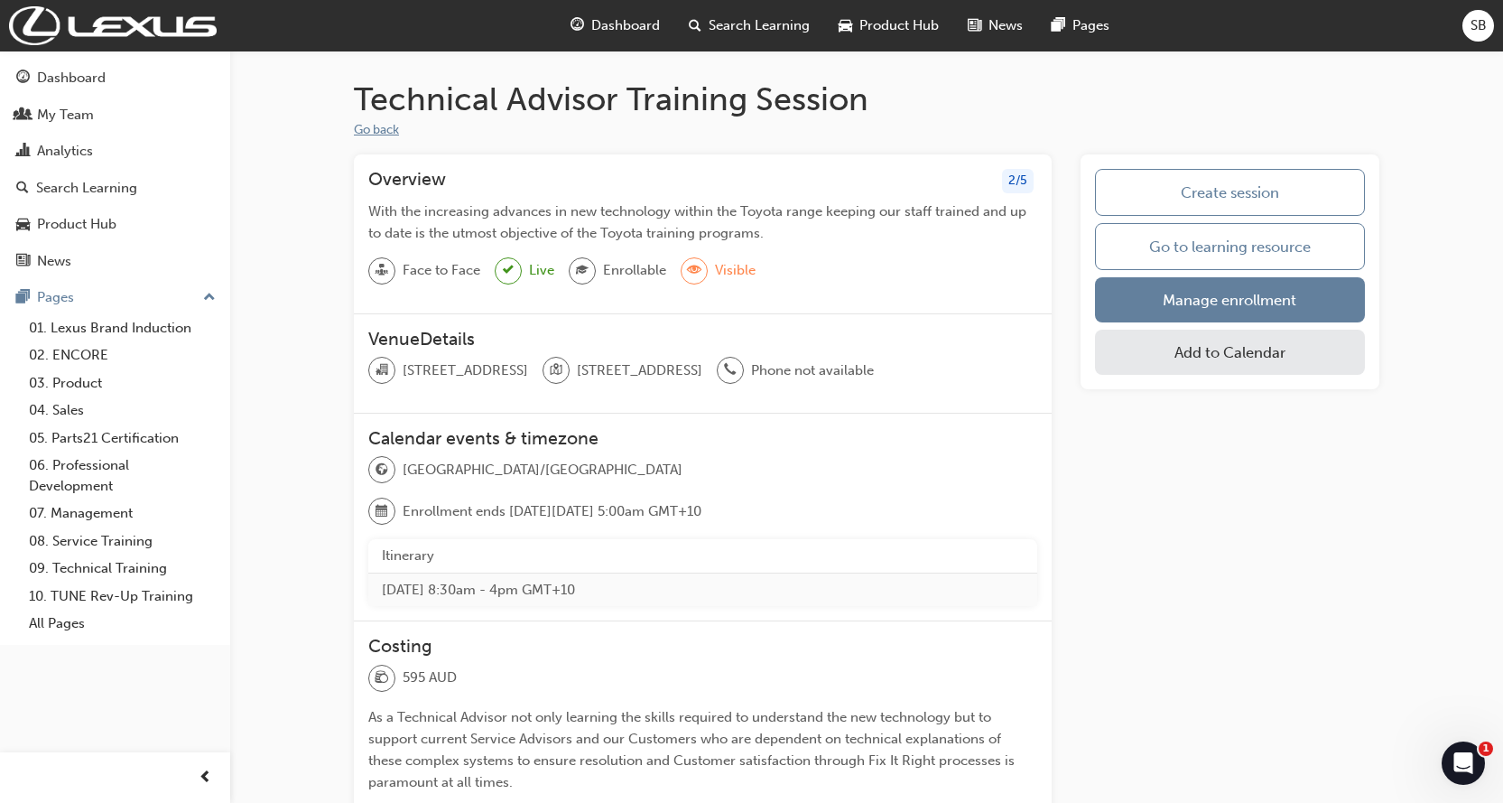
click at [382, 125] on button "Go back" at bounding box center [376, 130] width 45 height 21
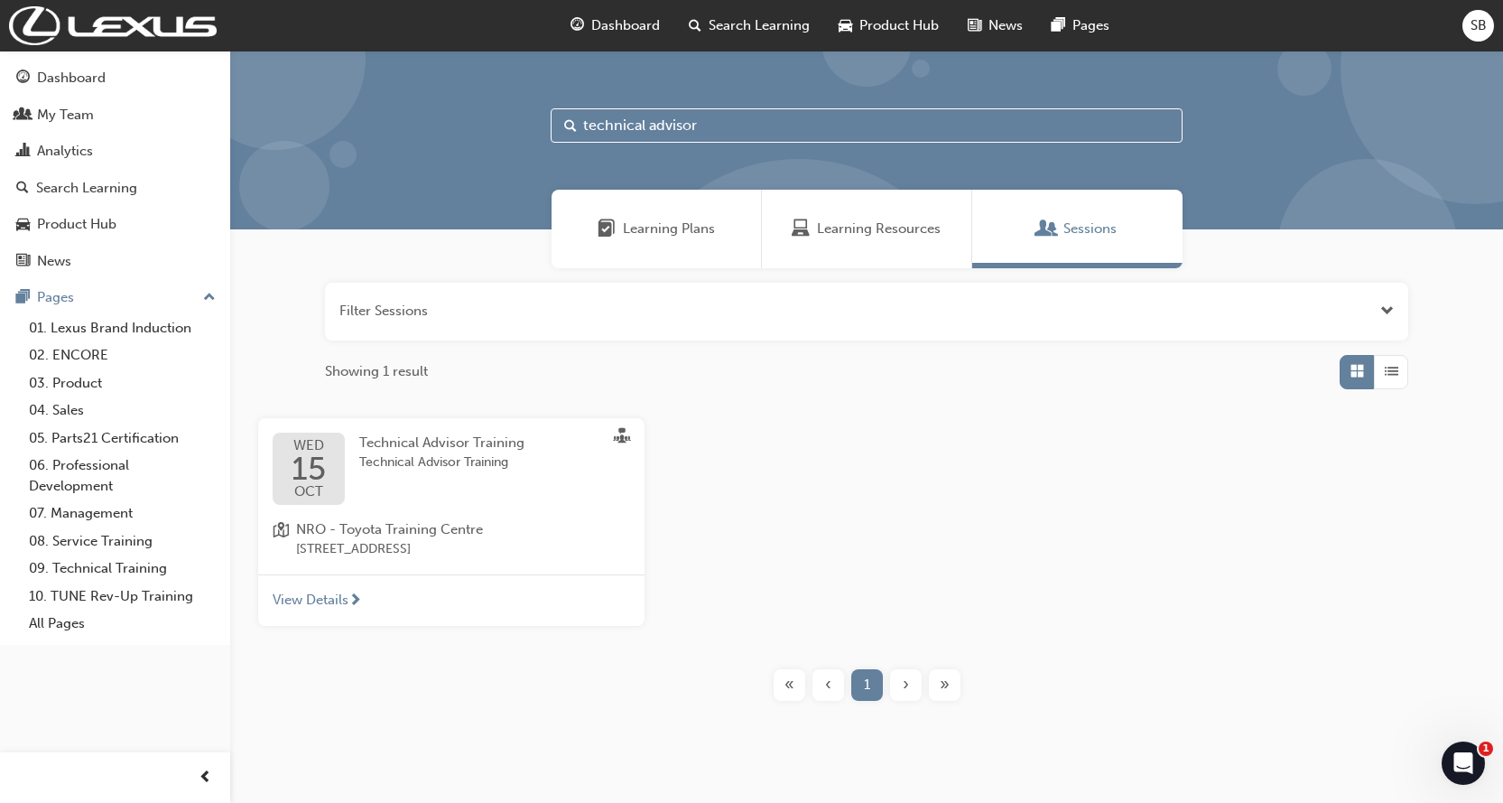
click at [644, 108] on input "technical advisor" at bounding box center [867, 125] width 632 height 34
click at [850, 203] on div "Learning Resources" at bounding box center [867, 229] width 210 height 79
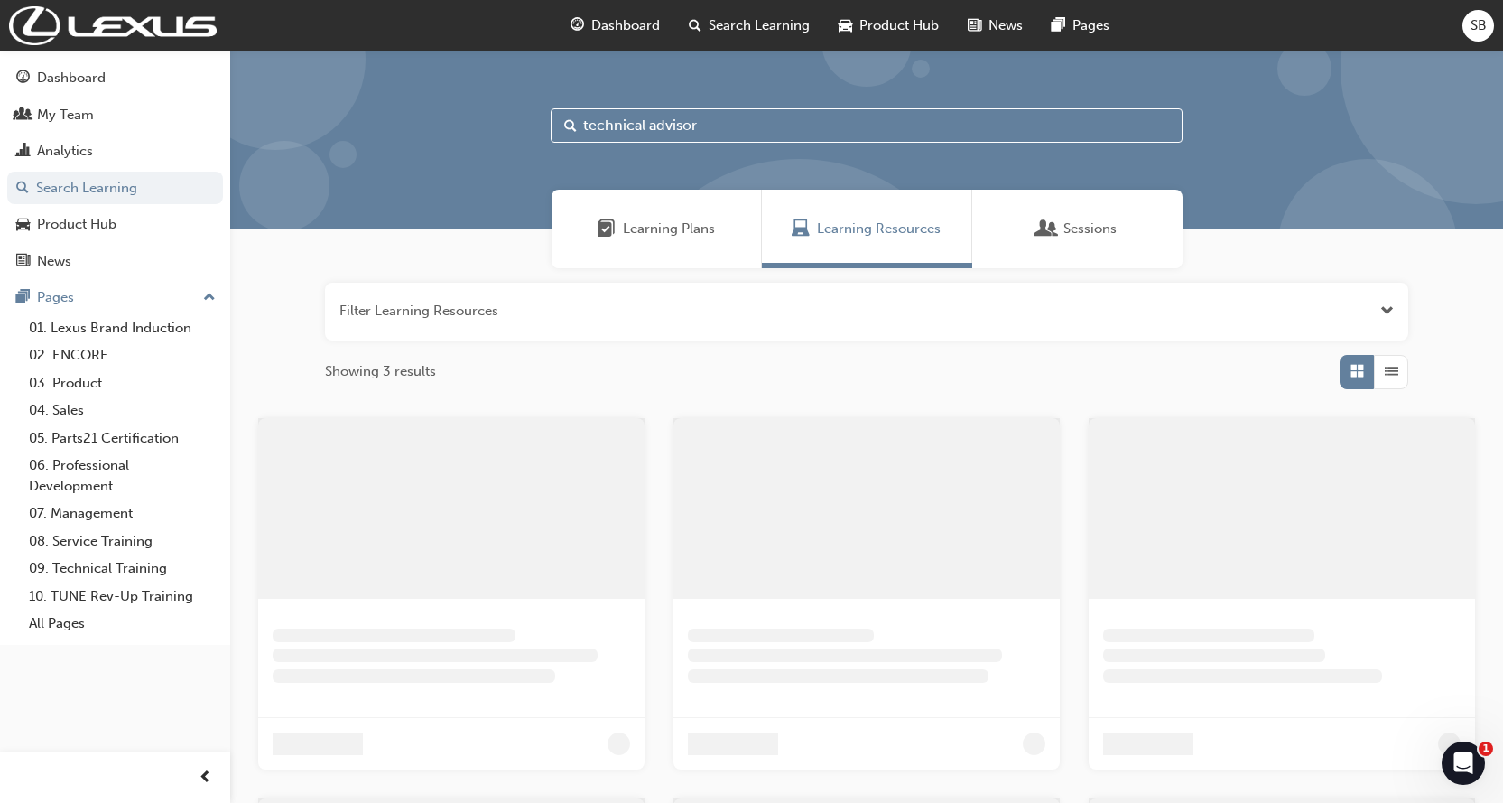
click at [702, 223] on span "Learning Plans" at bounding box center [669, 228] width 92 height 21
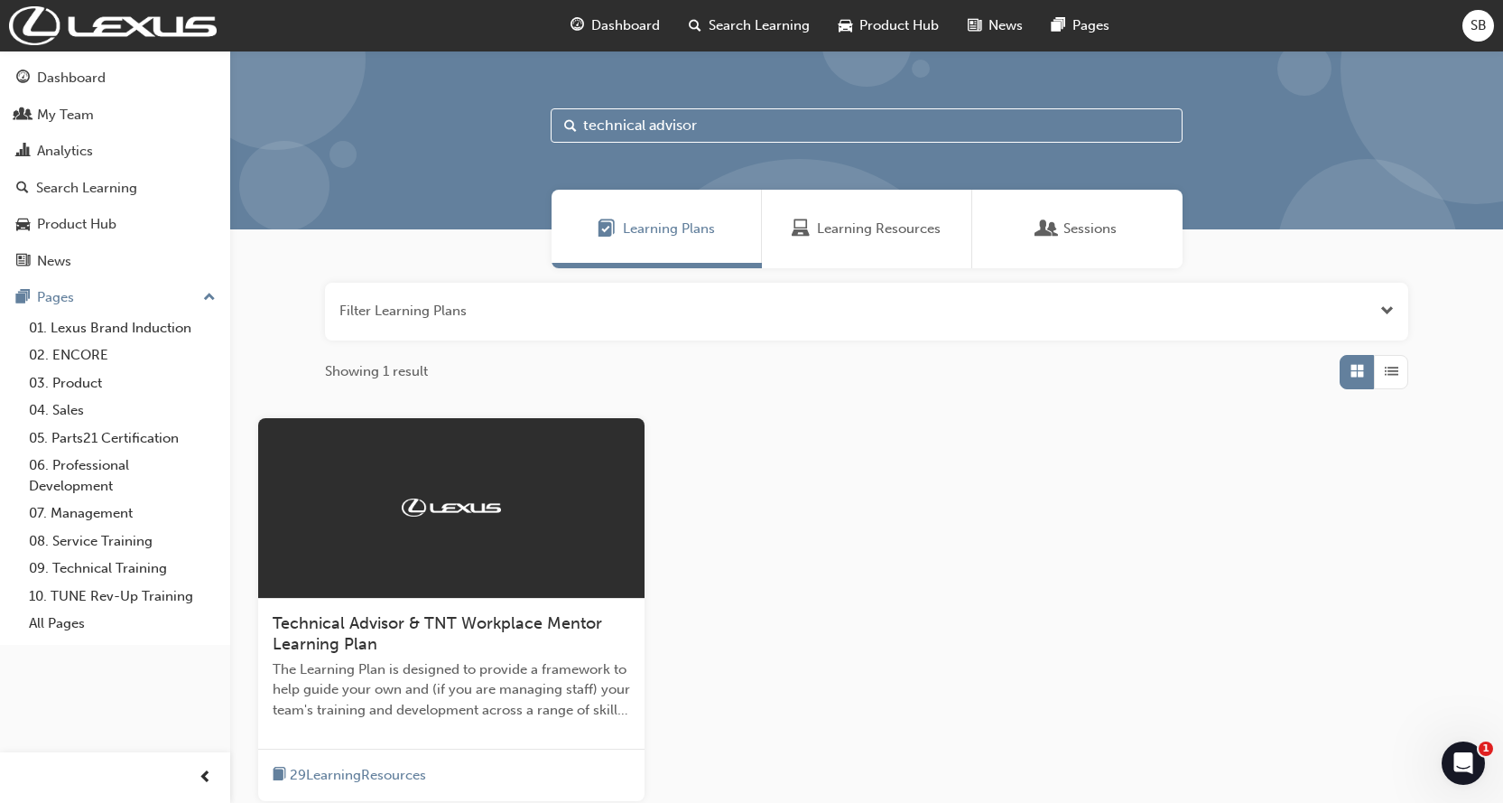
click at [839, 202] on div "Learning Resources" at bounding box center [867, 229] width 210 height 79
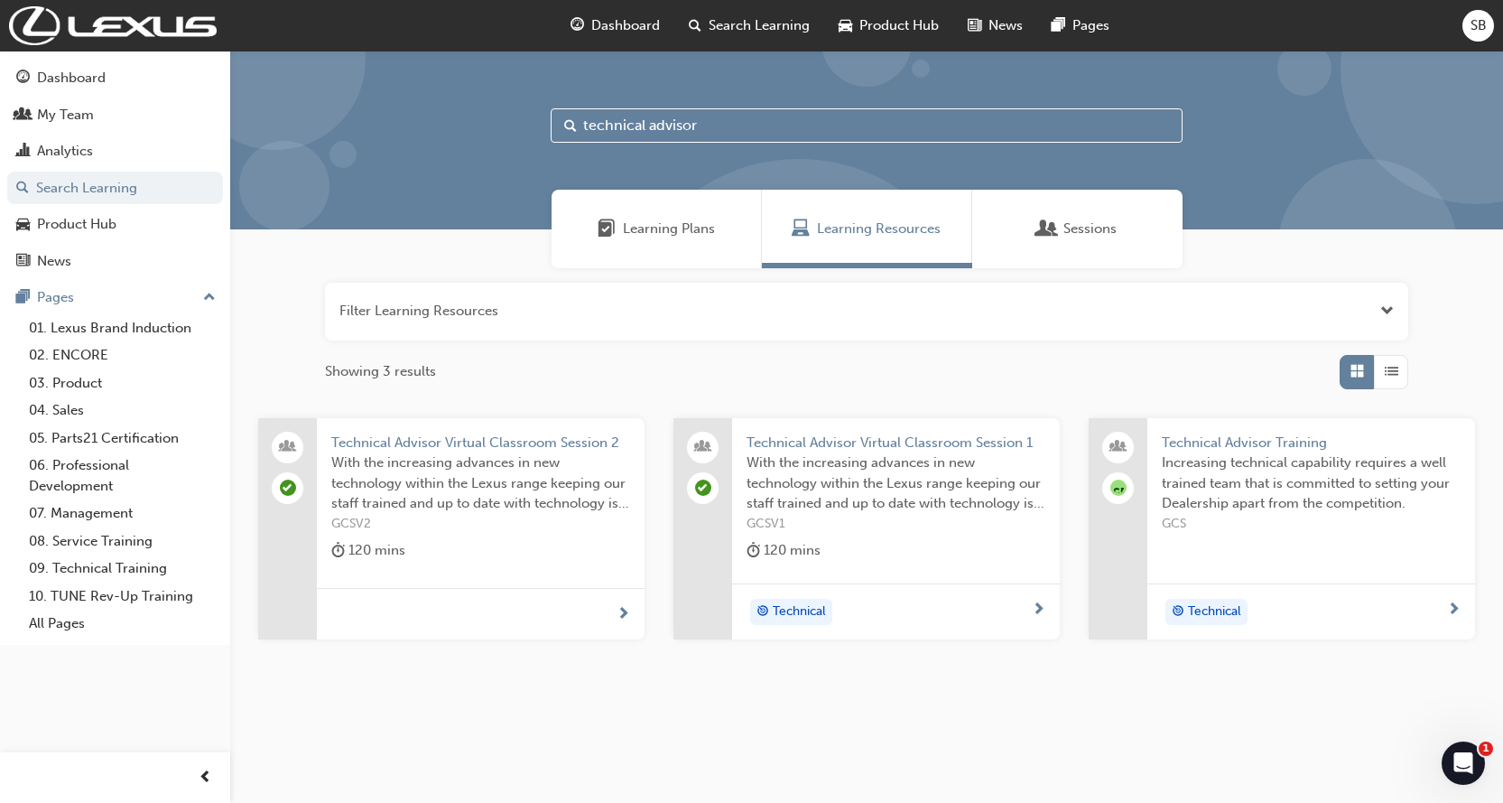
click at [1315, 456] on span "Increasing technical capability requires a well trained team that is committed …" at bounding box center [1311, 482] width 299 height 61
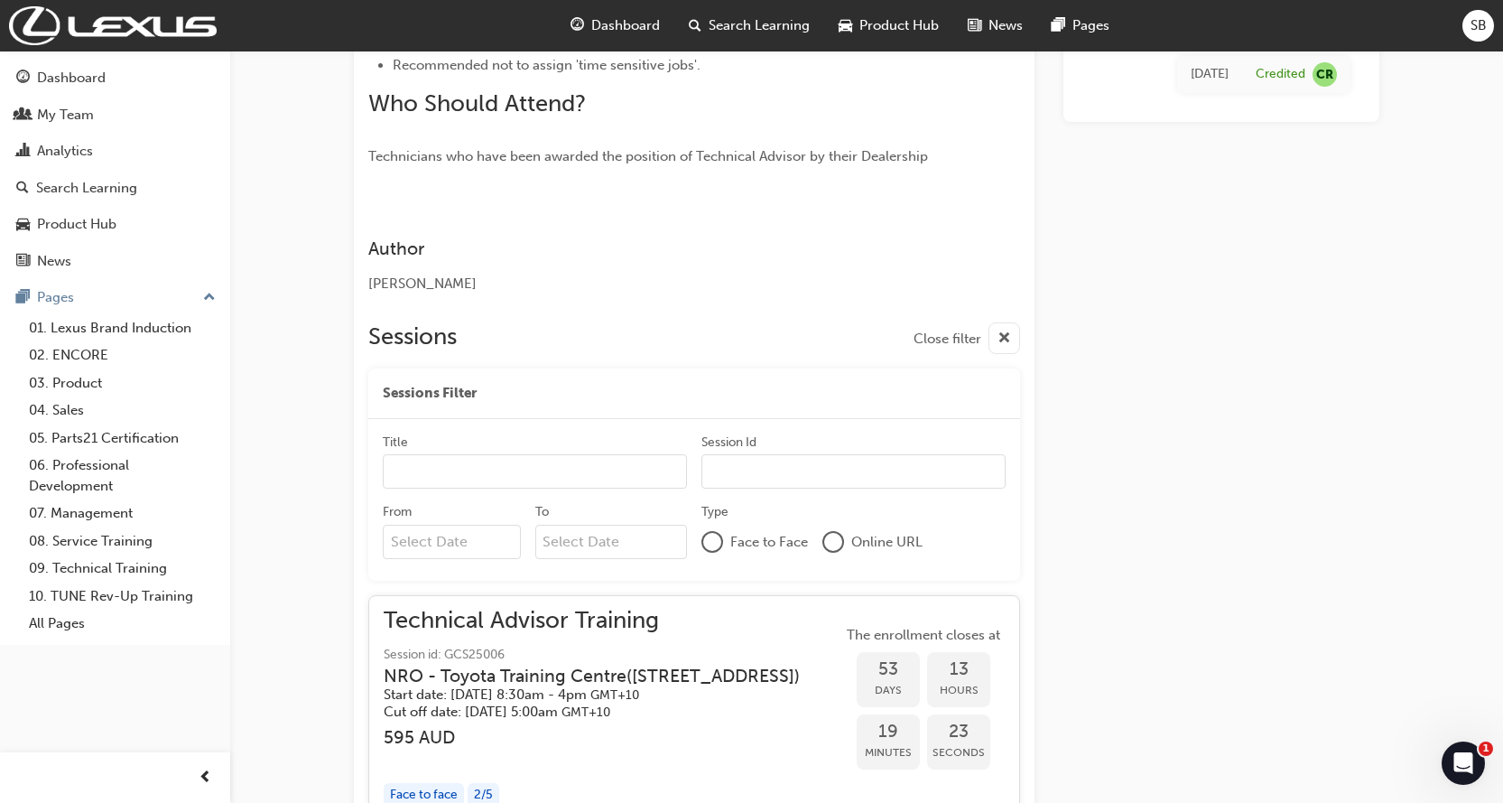
scroll to position [998, 0]
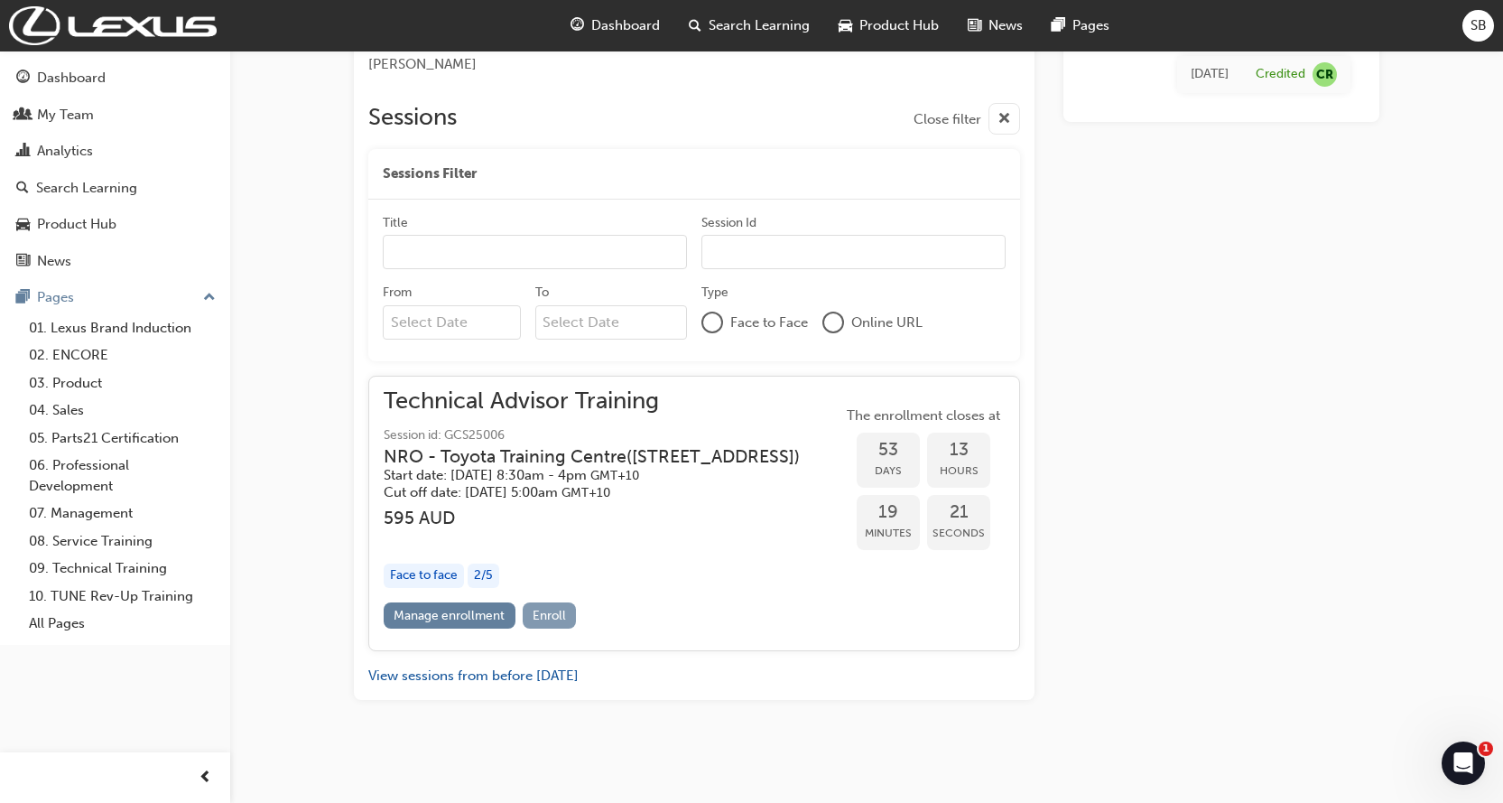
click at [544, 622] on span "Enroll" at bounding box center [549, 615] width 33 height 15
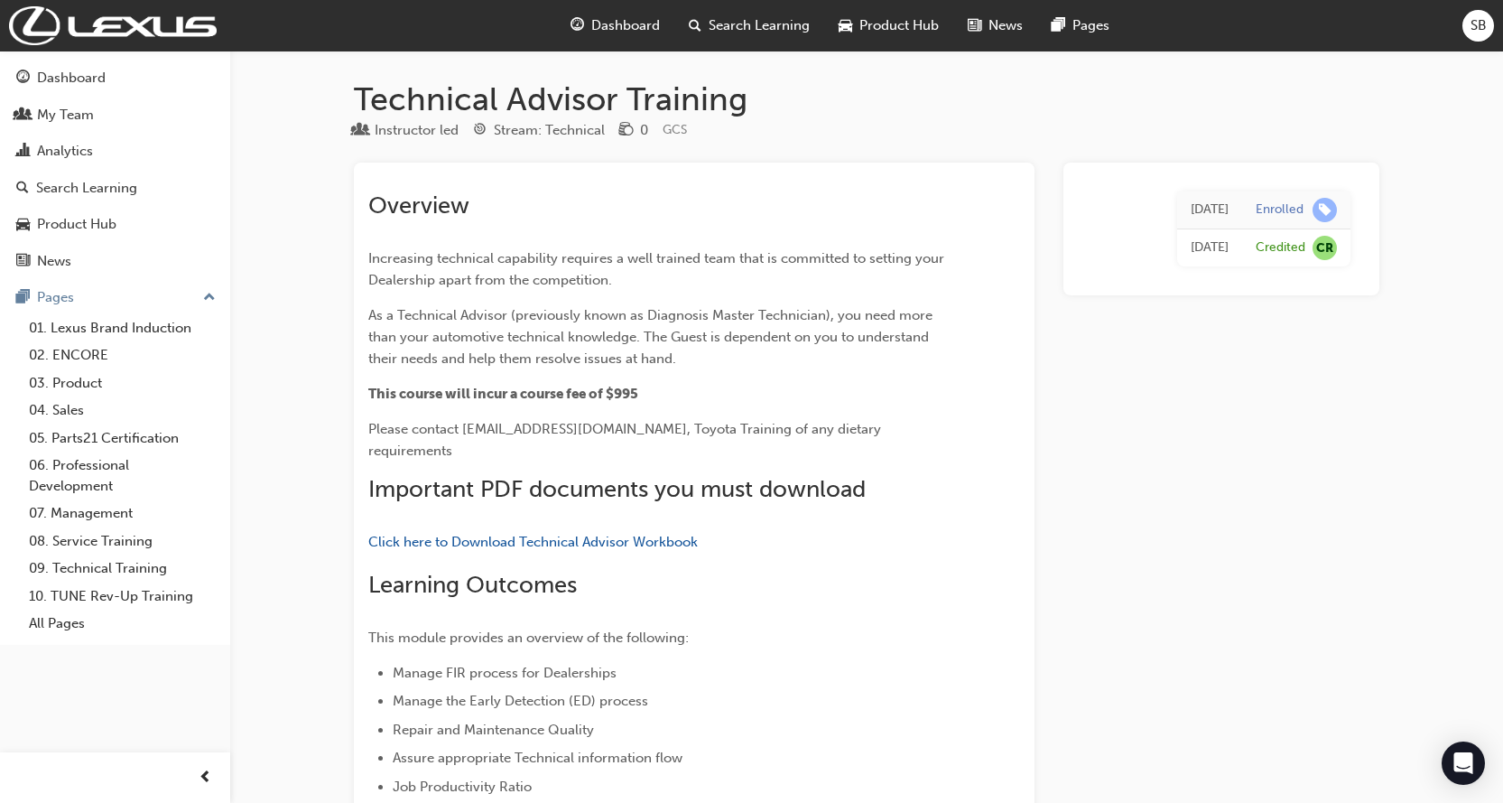
click at [599, 5] on div "Dashboard Search Learning Product Hub News Pages" at bounding box center [840, 25] width 582 height 51
click at [618, 22] on span "Dashboard" at bounding box center [625, 25] width 69 height 21
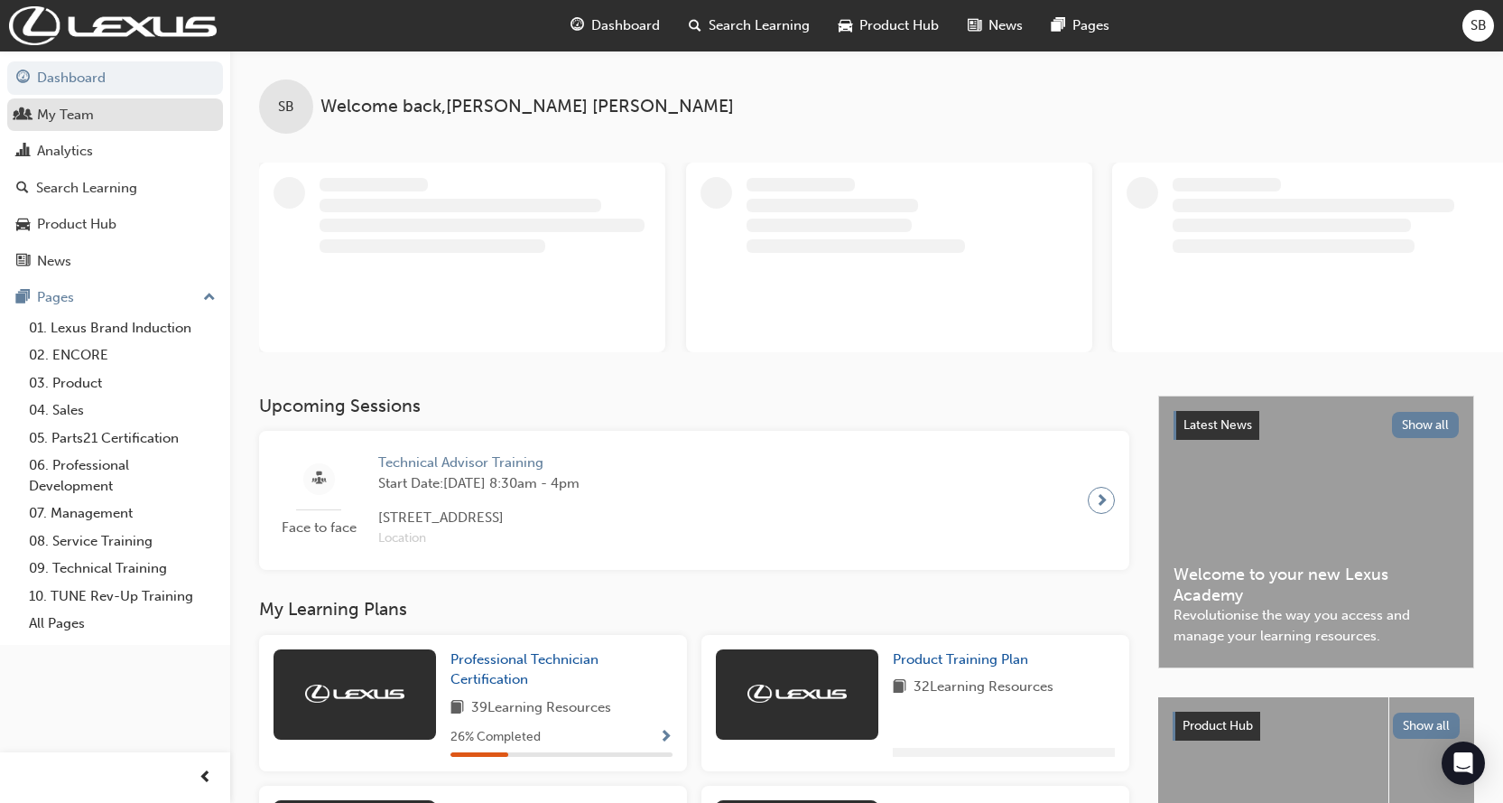
click at [58, 114] on div "My Team" at bounding box center [65, 115] width 57 height 21
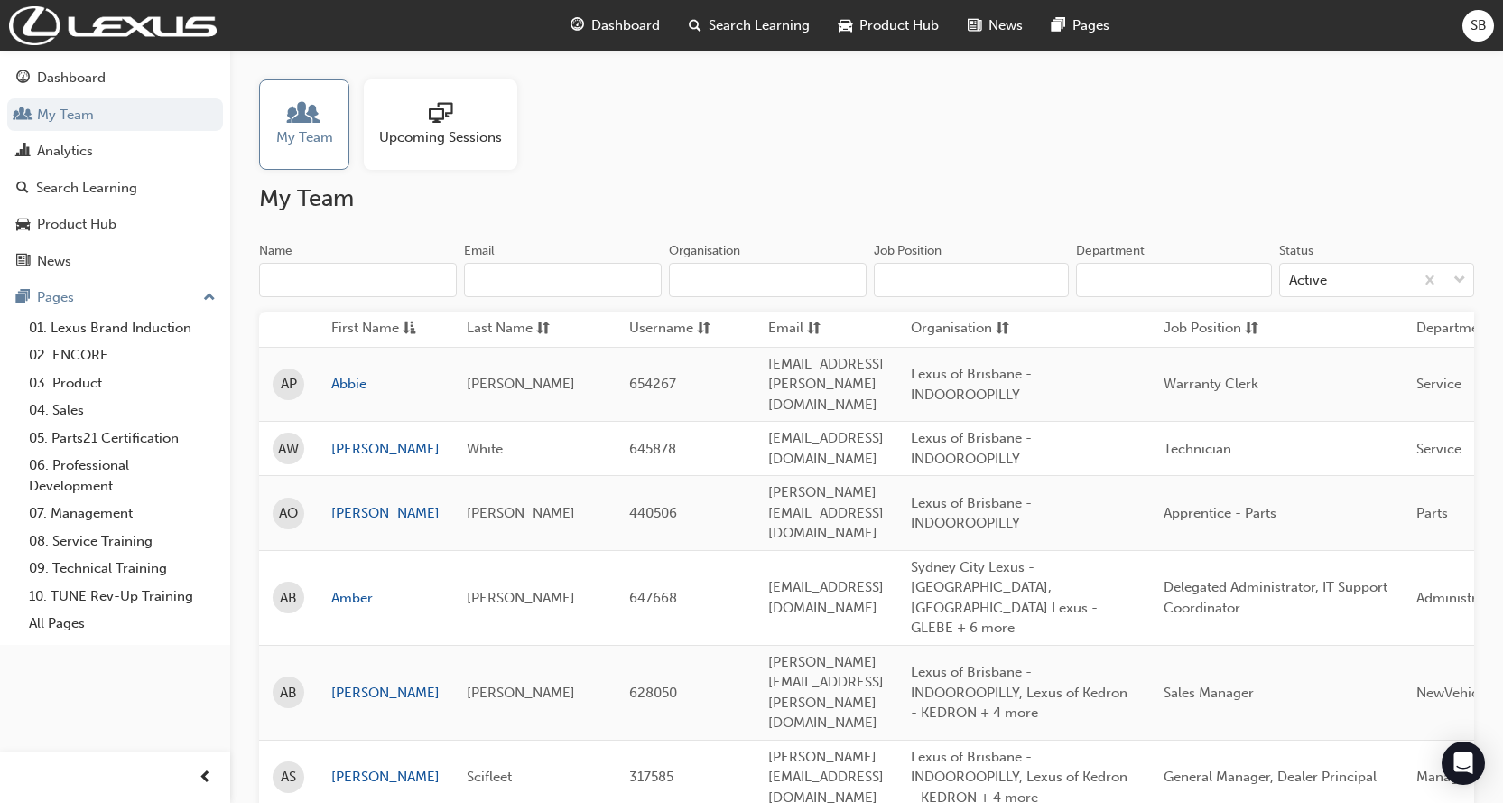
click at [432, 156] on div "Upcoming Sessions" at bounding box center [440, 124] width 153 height 90
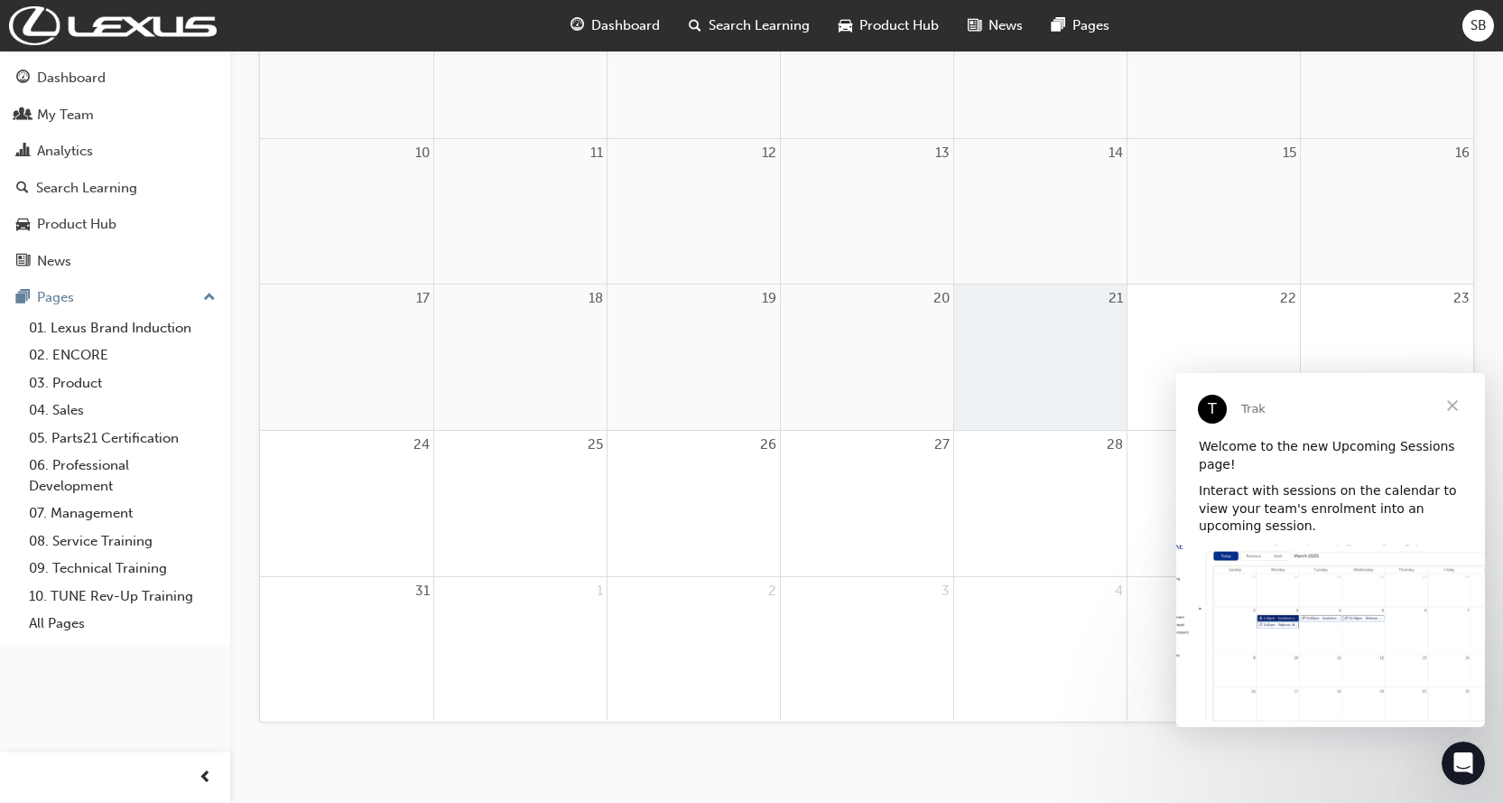
scroll to position [481, 0]
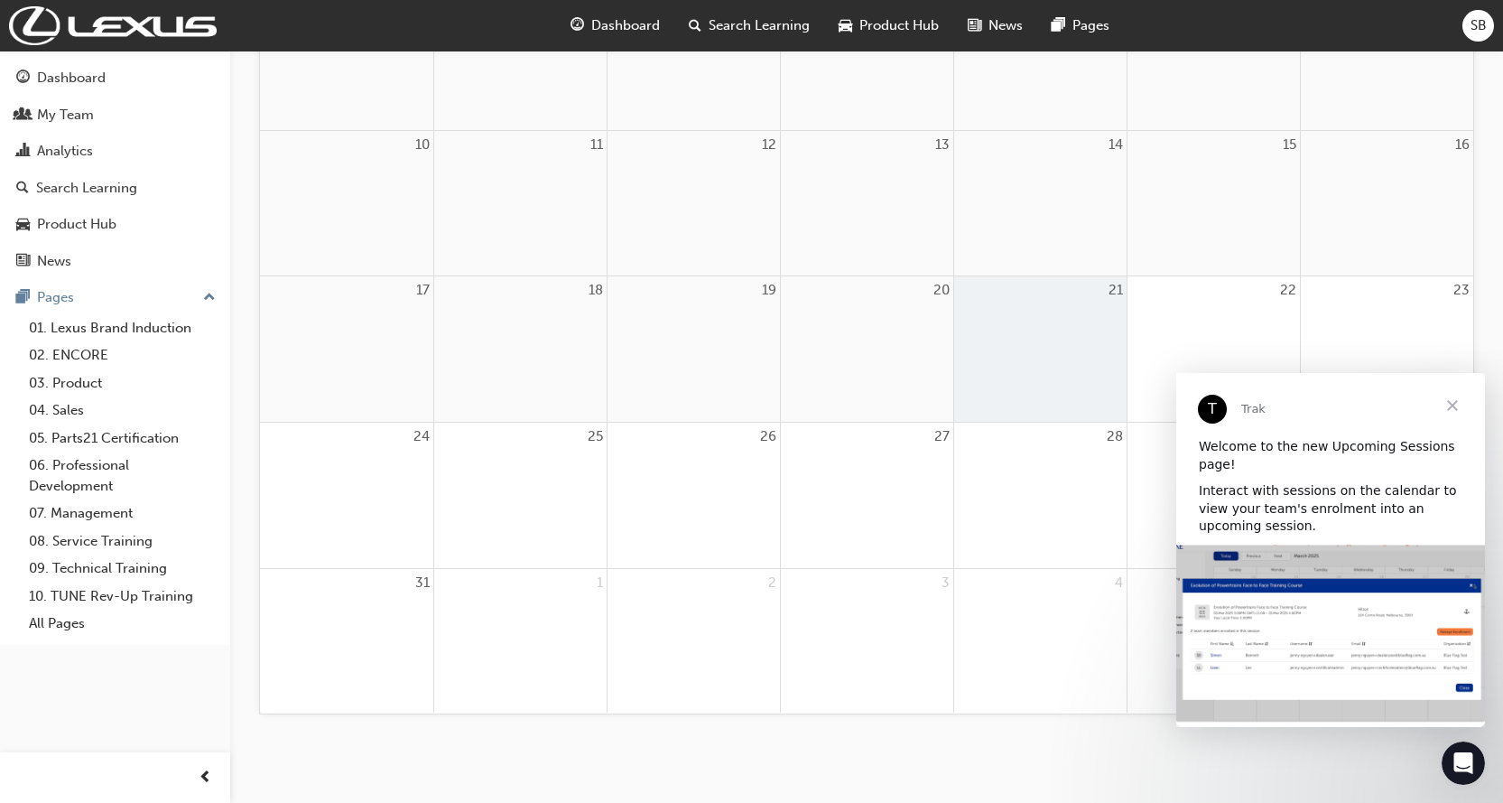
click at [1453, 414] on span "Close" at bounding box center [1452, 405] width 65 height 65
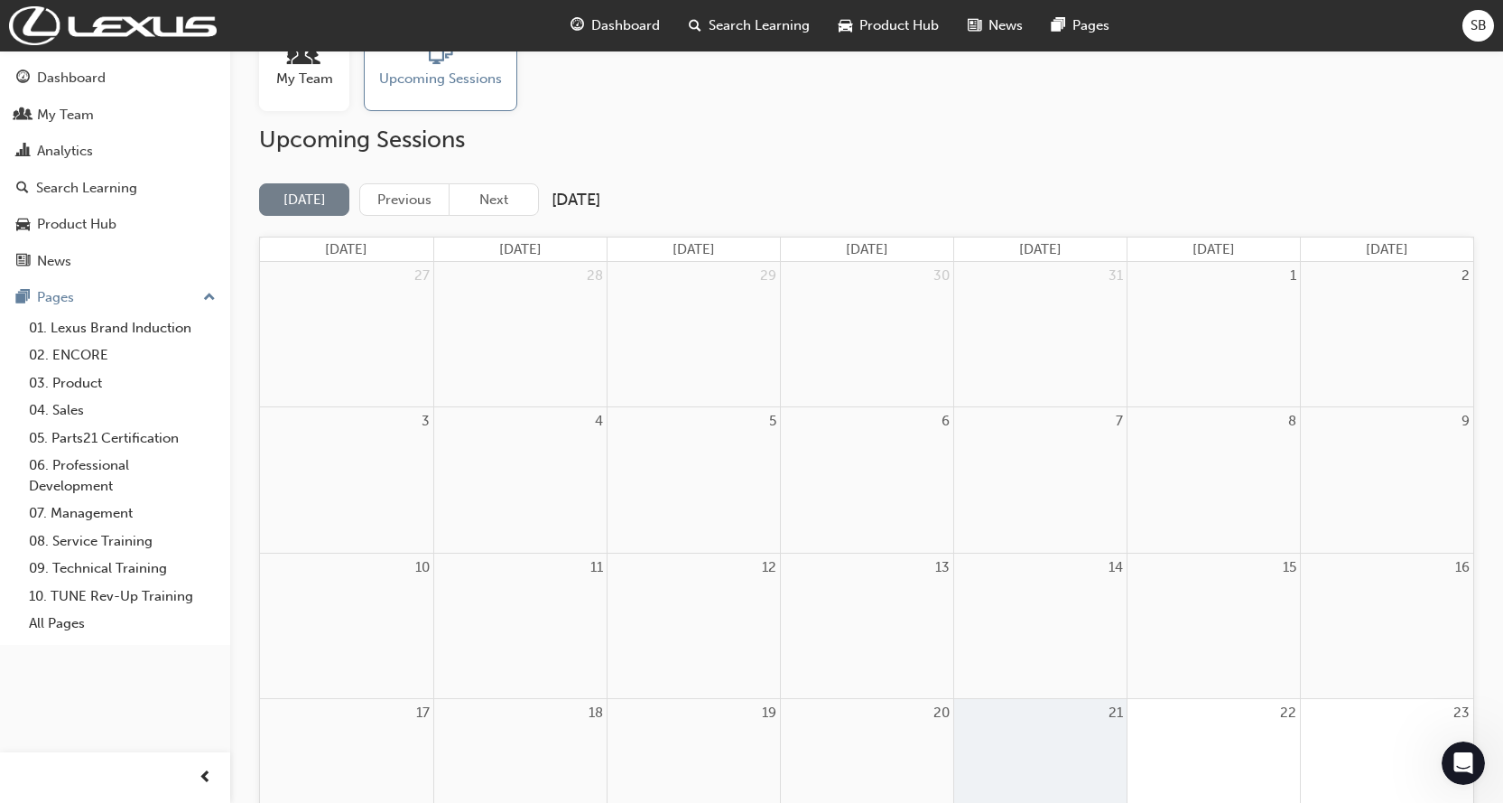
scroll to position [30, 0]
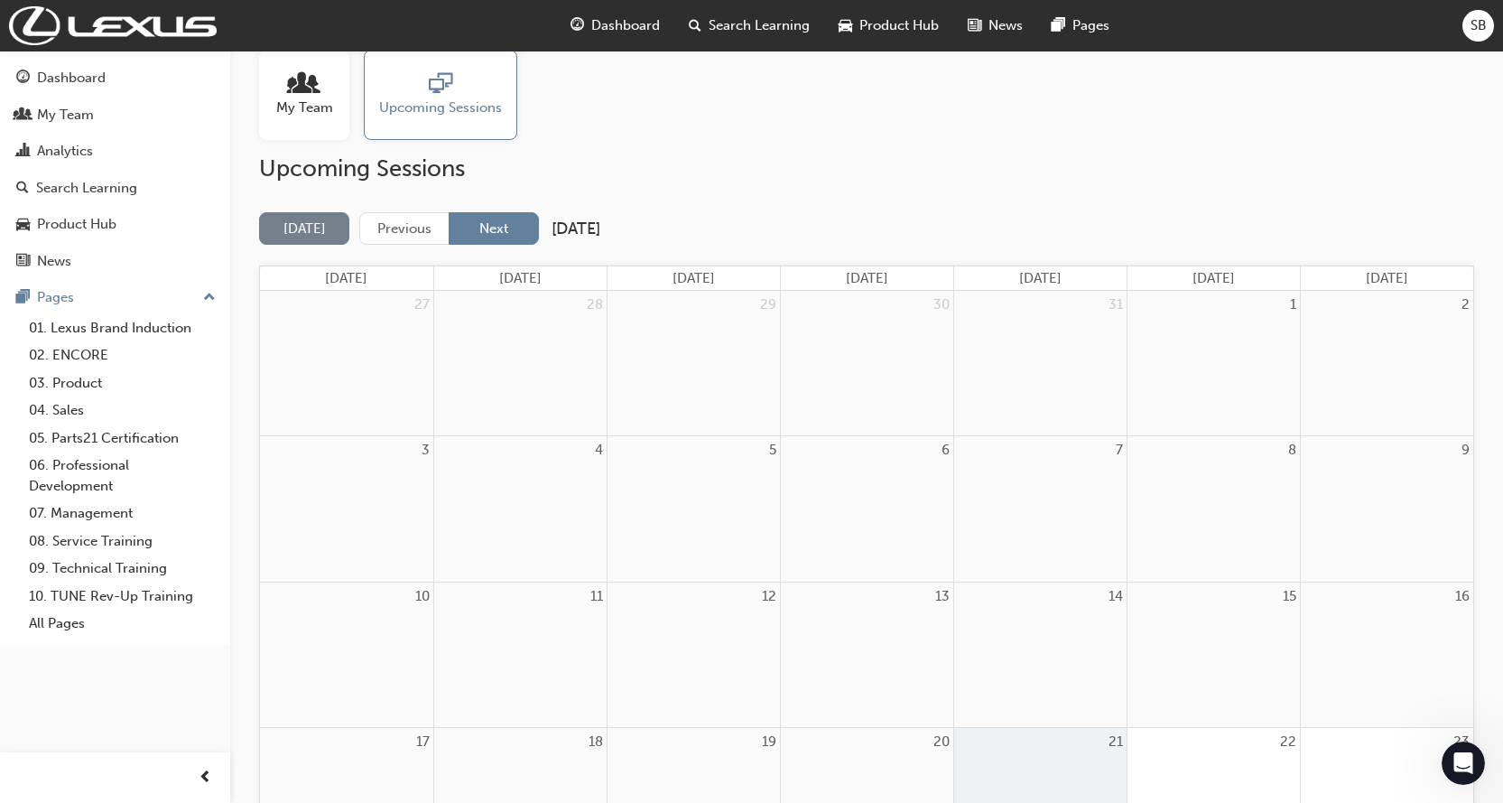
click at [525, 214] on button "Next" at bounding box center [494, 228] width 90 height 33
click at [513, 234] on button "Next" at bounding box center [494, 228] width 90 height 33
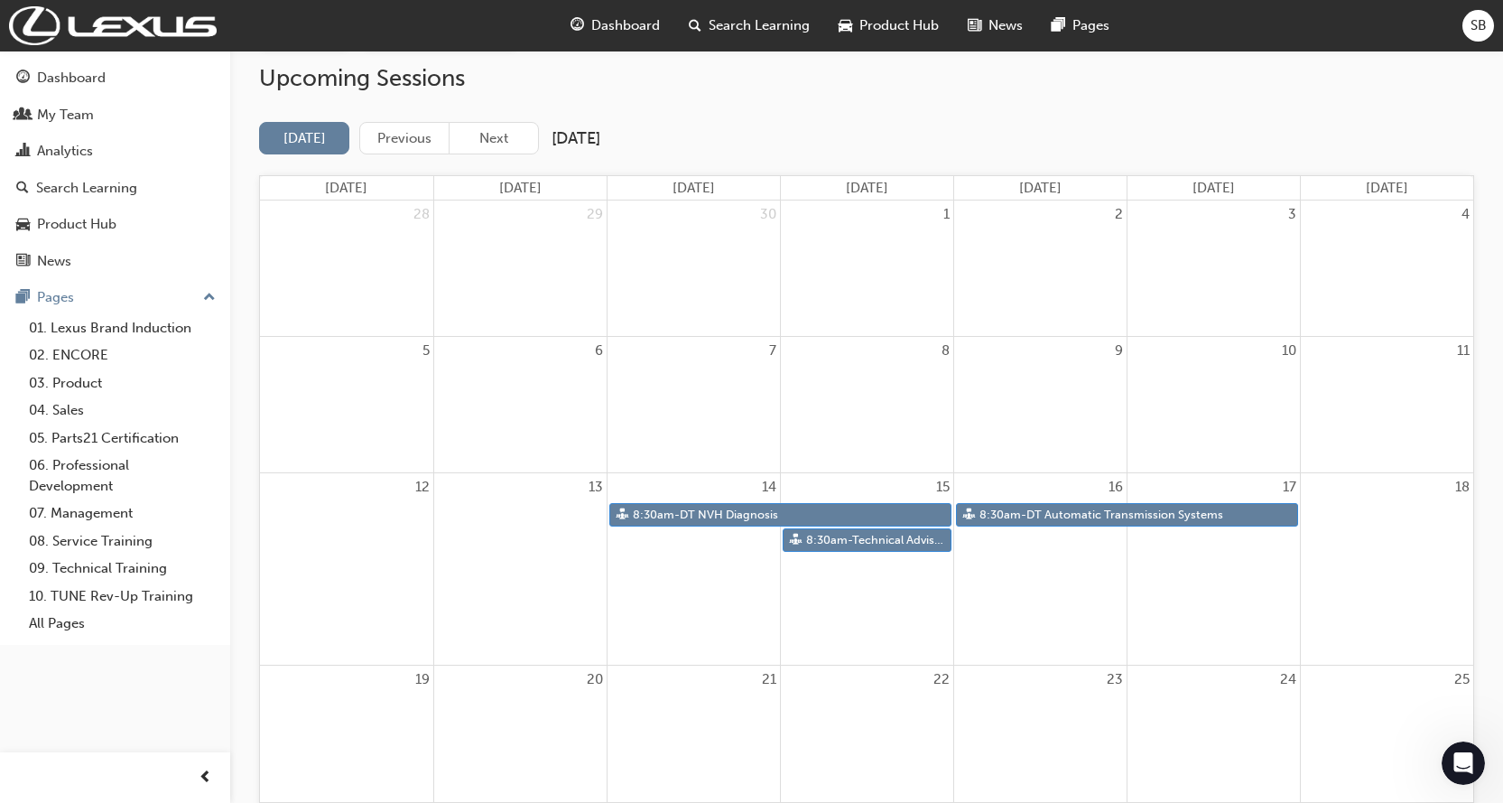
scroll to position [210, 0]
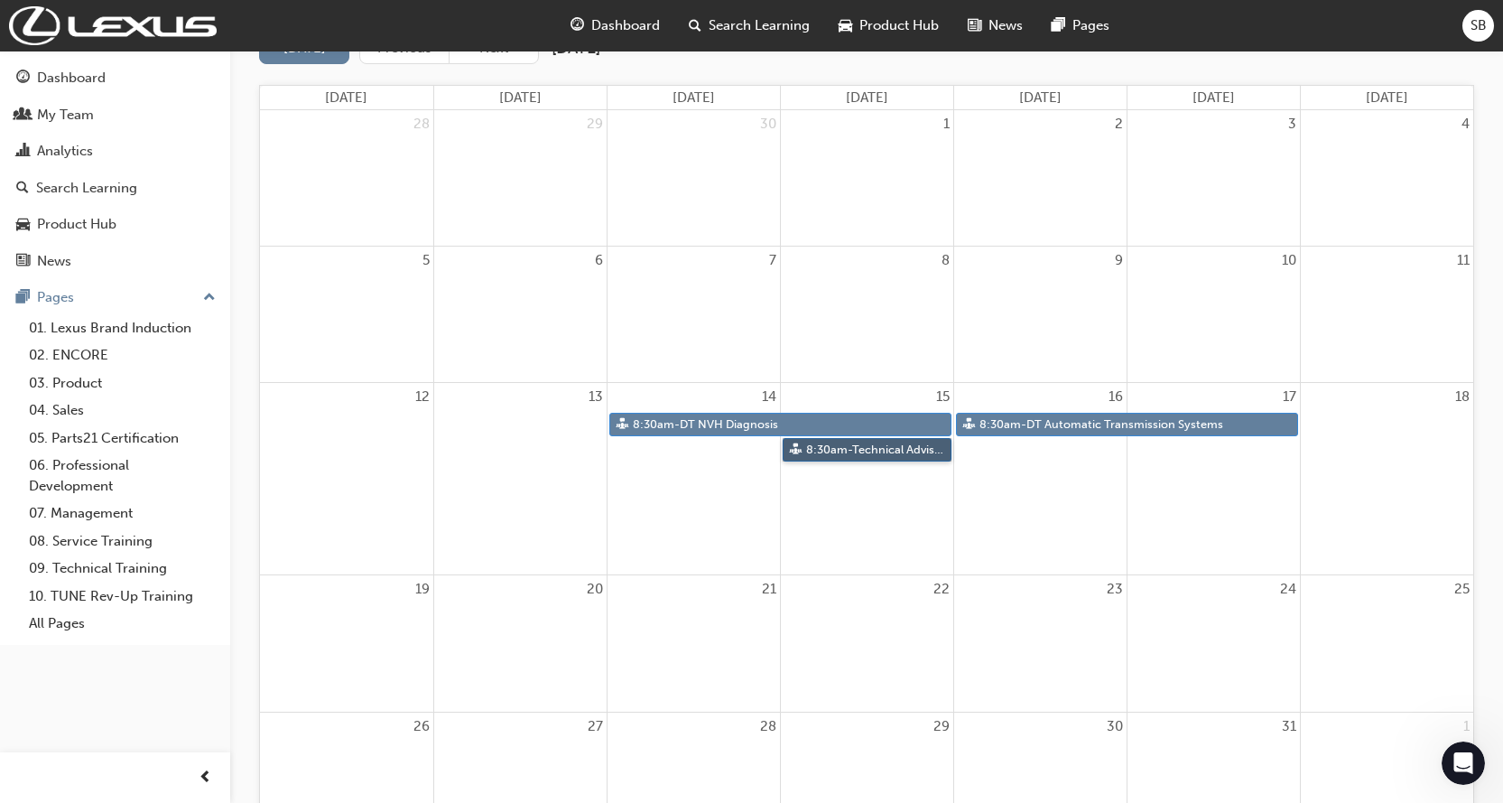
click at [860, 452] on link "8:30am - Technical Advisor Training" at bounding box center [867, 450] width 169 height 24
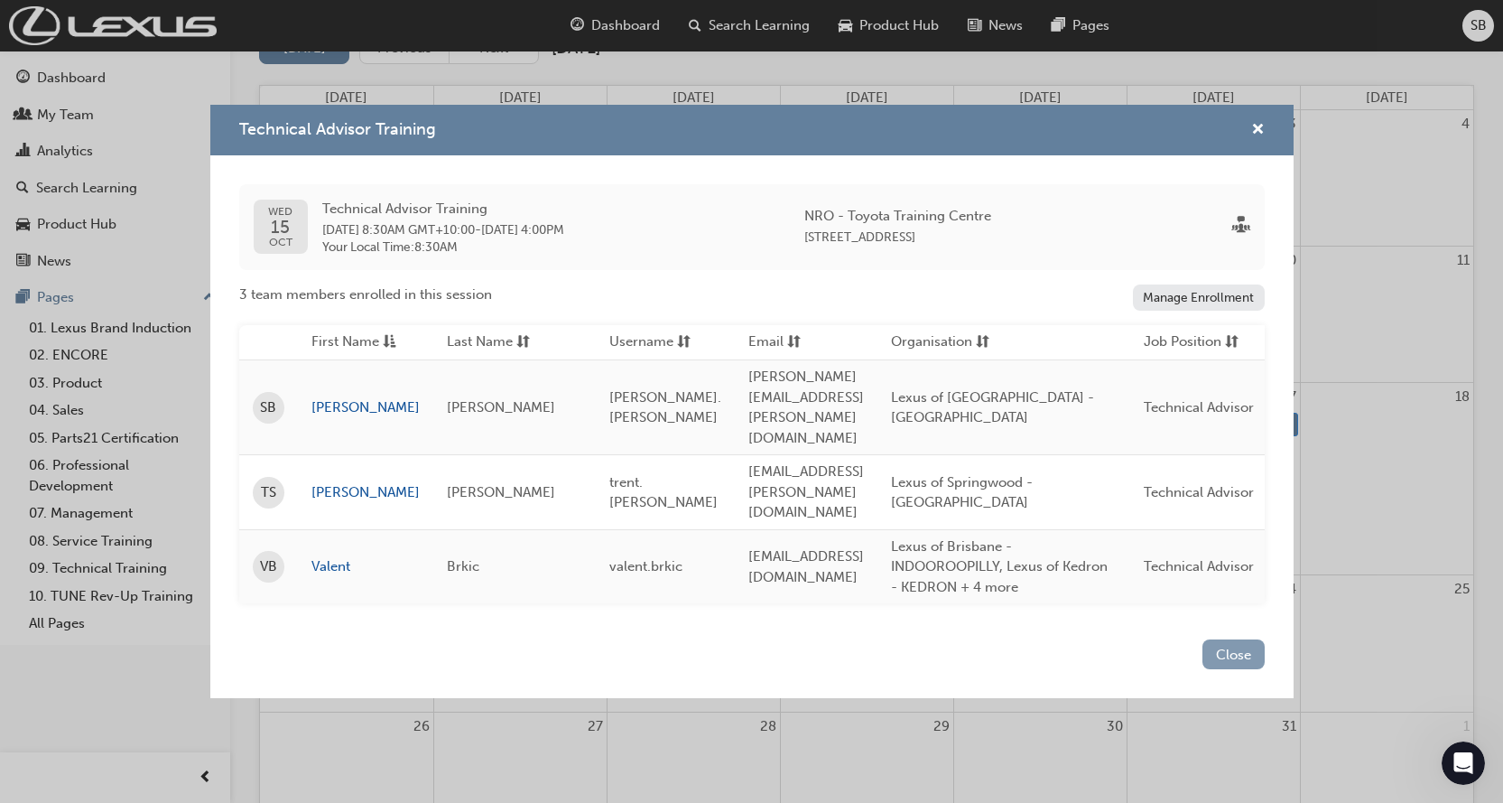
click at [1231, 639] on button "Close" at bounding box center [1234, 654] width 62 height 30
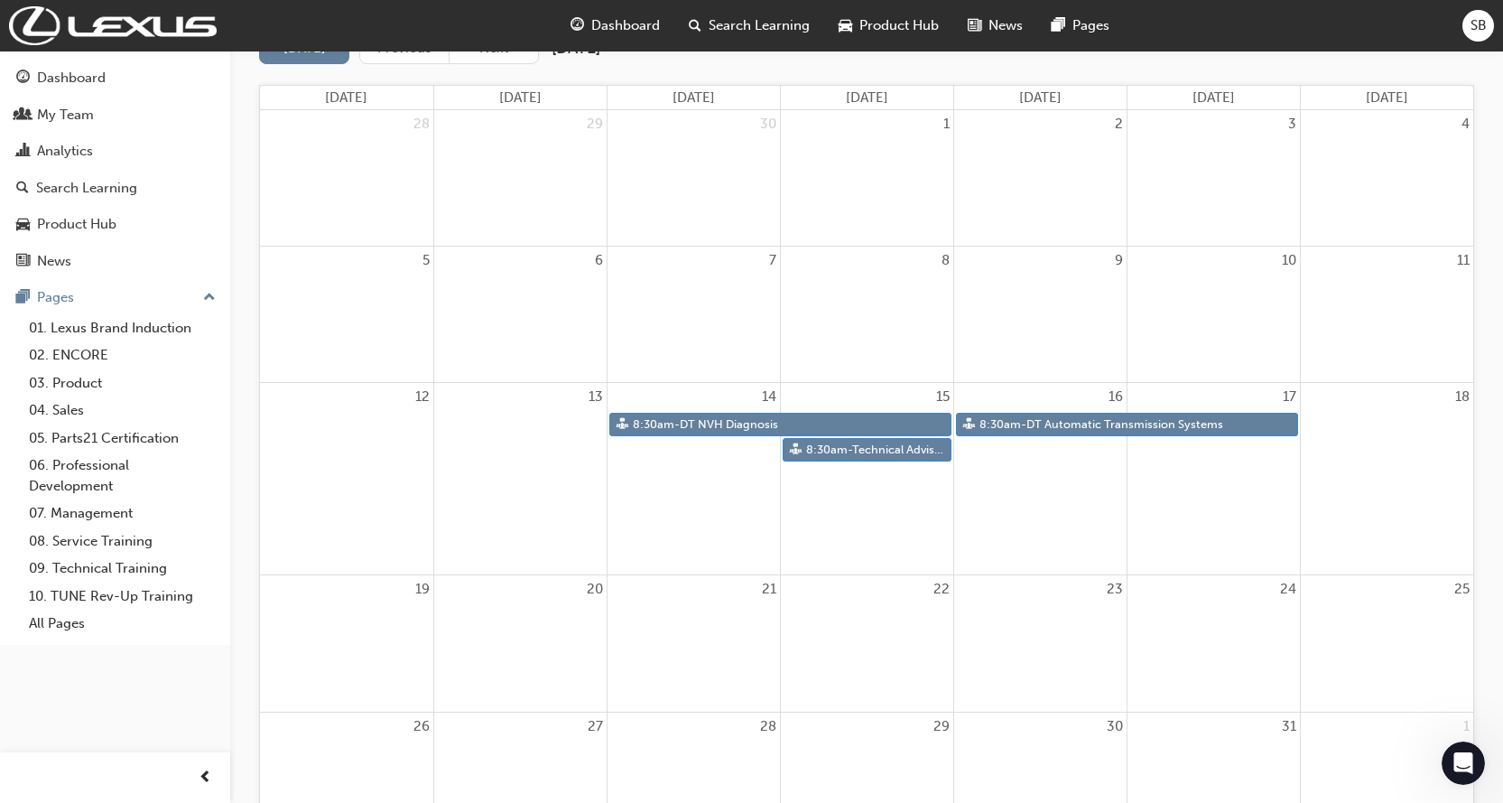
click at [1327, 14] on div "Dashboard Search Learning Product Hub News Pages SB" at bounding box center [751, 25] width 1503 height 51
click at [849, 457] on link "8:30am - Technical Advisor Training" at bounding box center [867, 450] width 169 height 24
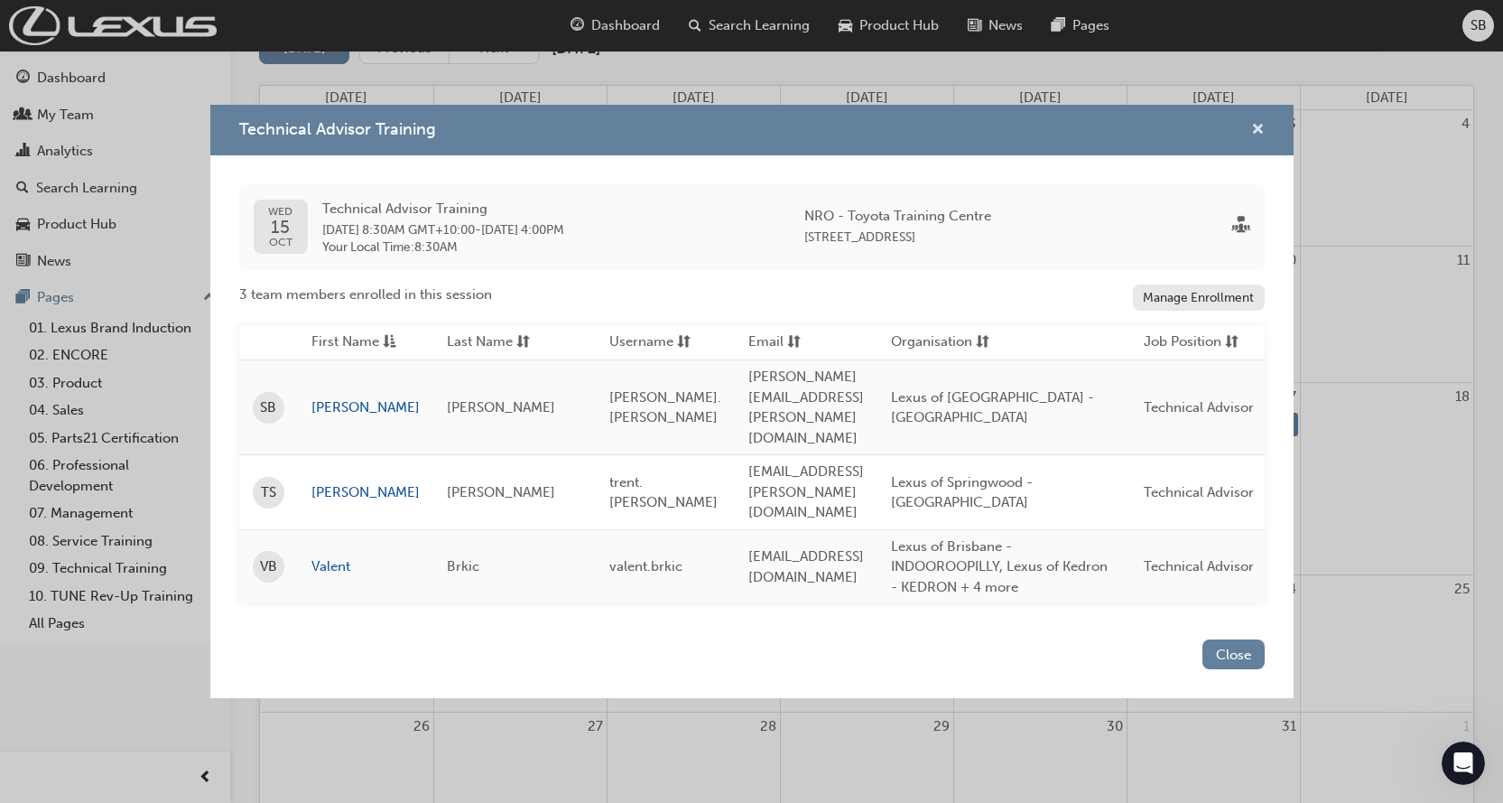
click at [1259, 139] on span "cross-icon" at bounding box center [1258, 131] width 14 height 16
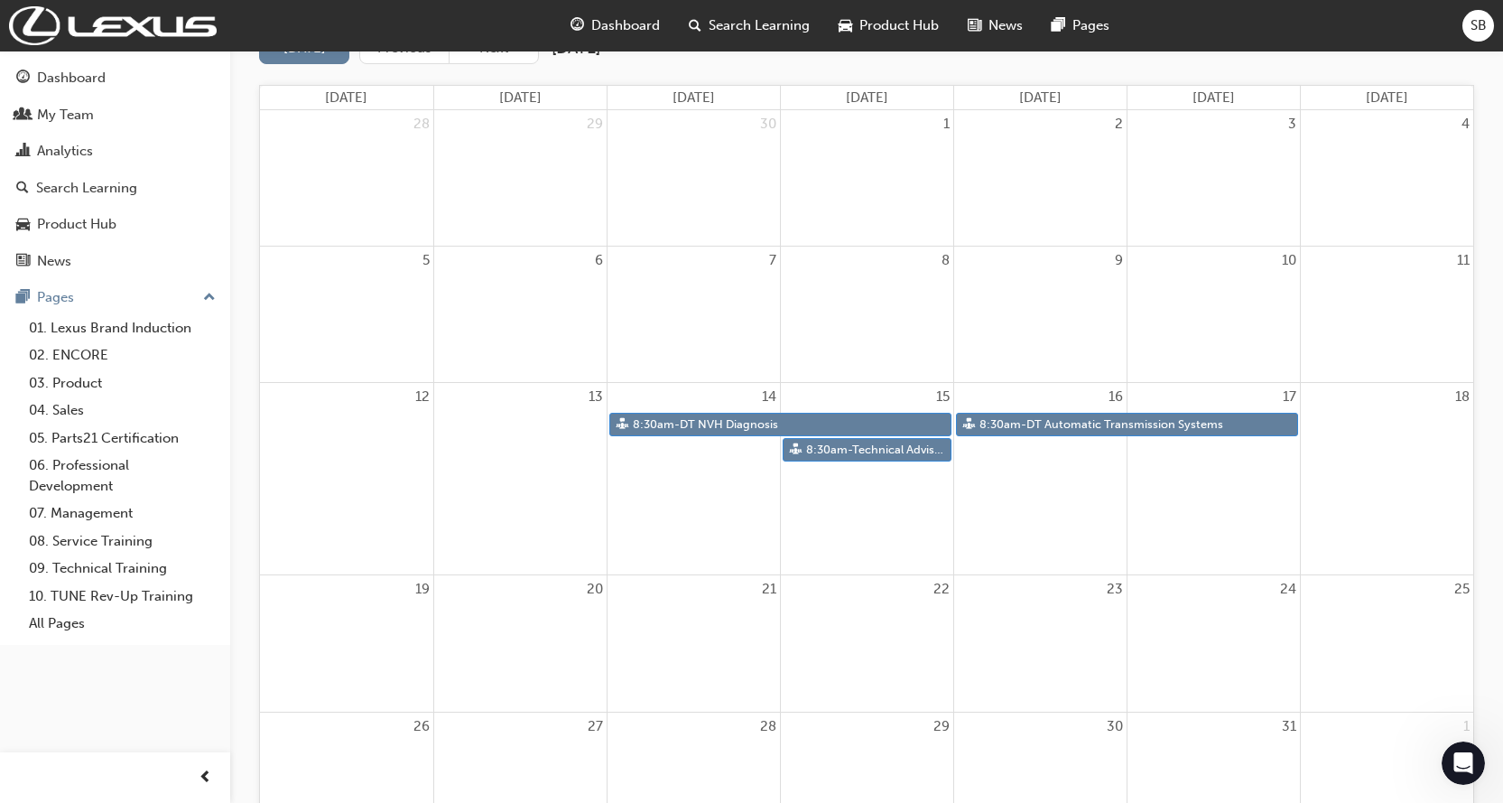
click at [1464, 32] on div "SB" at bounding box center [1479, 26] width 32 height 32
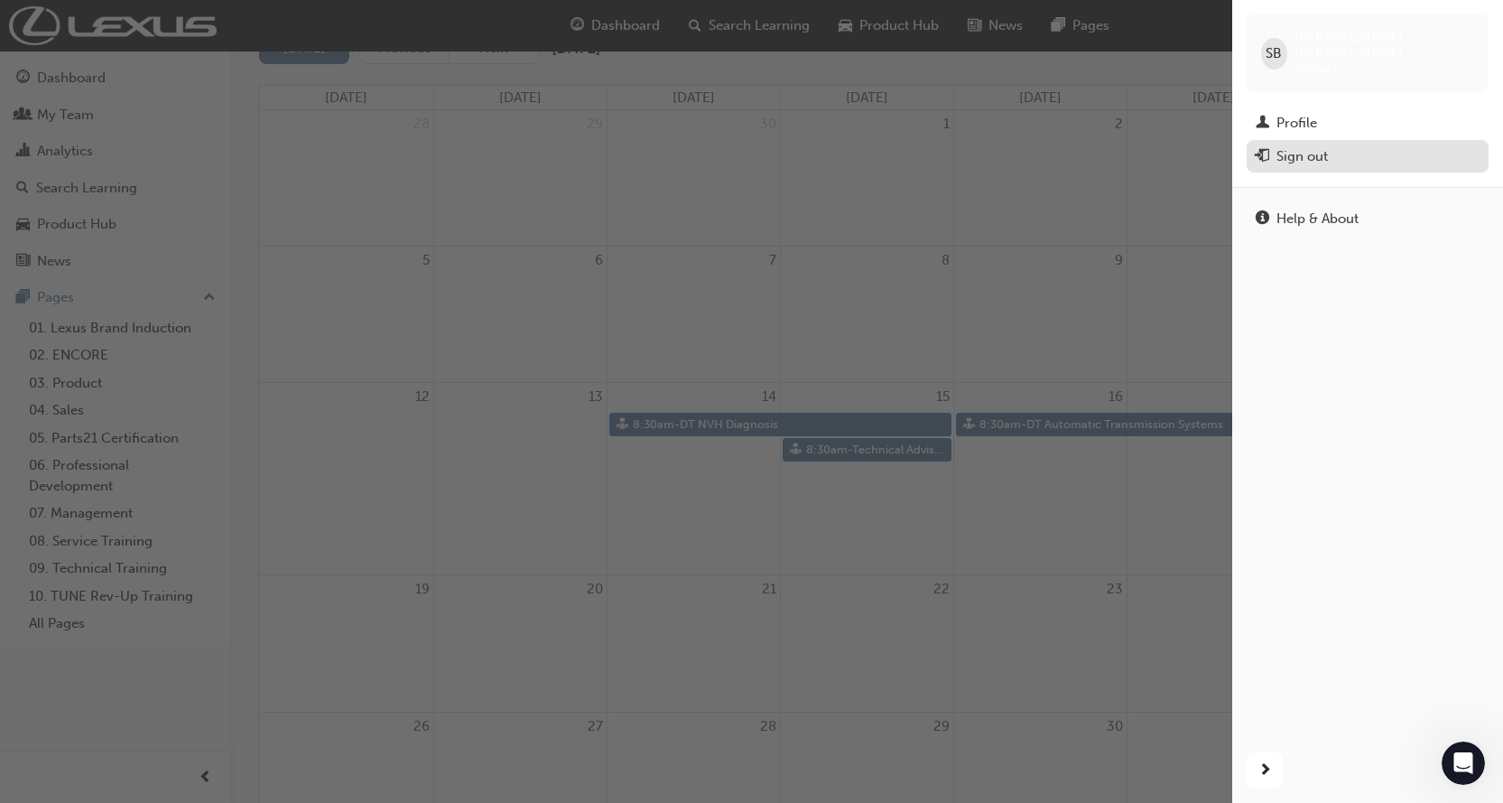
click at [1286, 146] on div "Sign out" at bounding box center [1302, 156] width 51 height 21
